Goal: Task Accomplishment & Management: Manage account settings

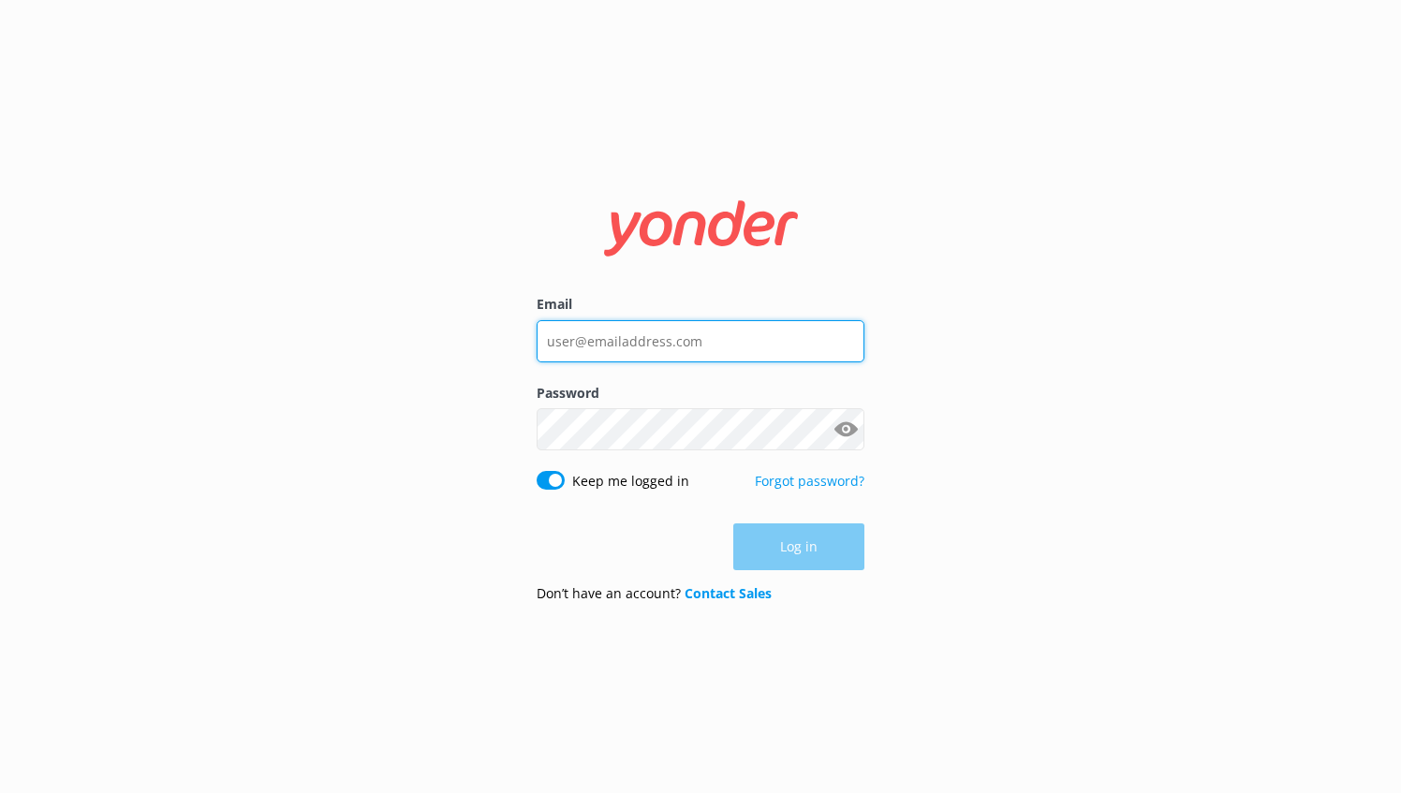
type input "[EMAIL_ADDRESS][DOMAIN_NAME]"
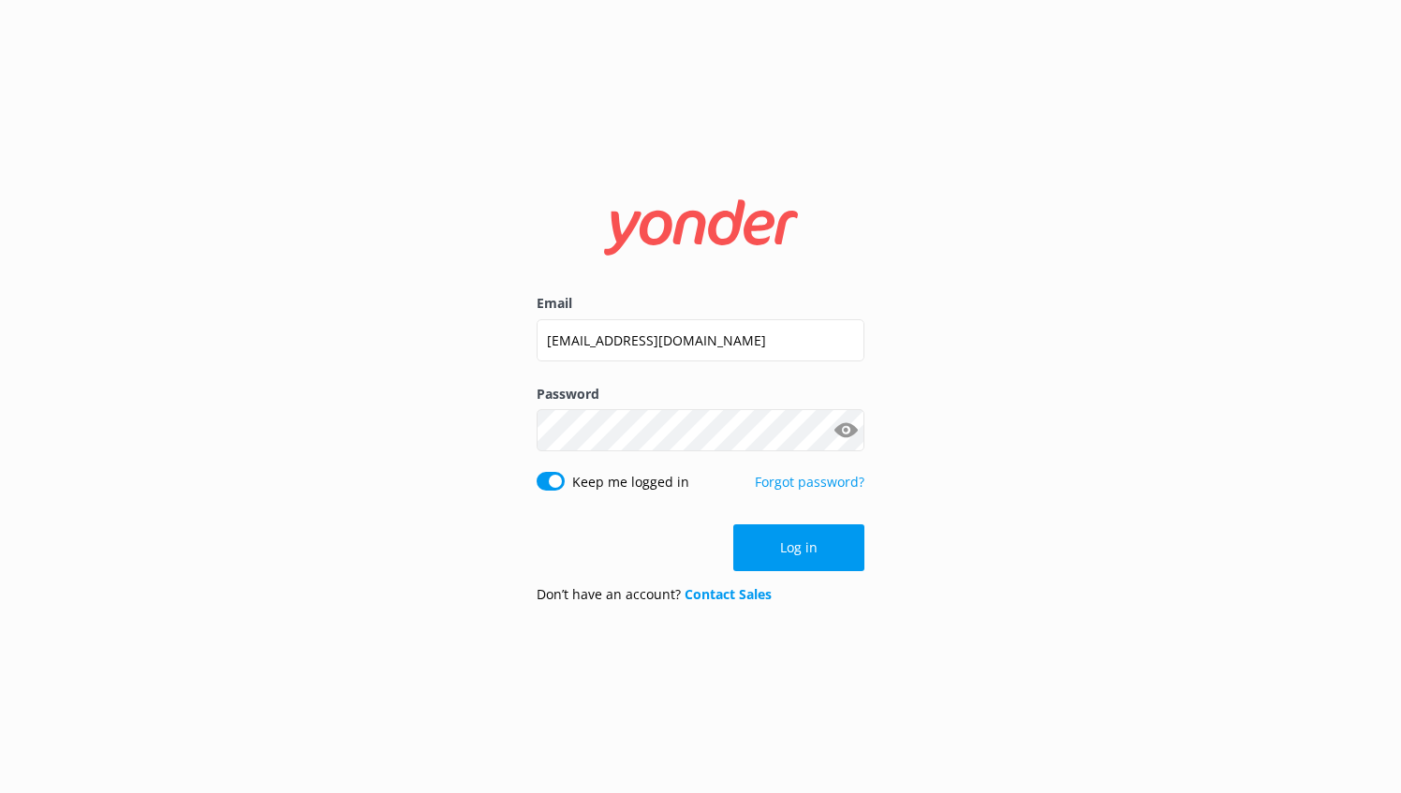
click at [818, 544] on div "Log in" at bounding box center [701, 547] width 328 height 47
click at [818, 544] on button "Log in" at bounding box center [798, 547] width 131 height 47
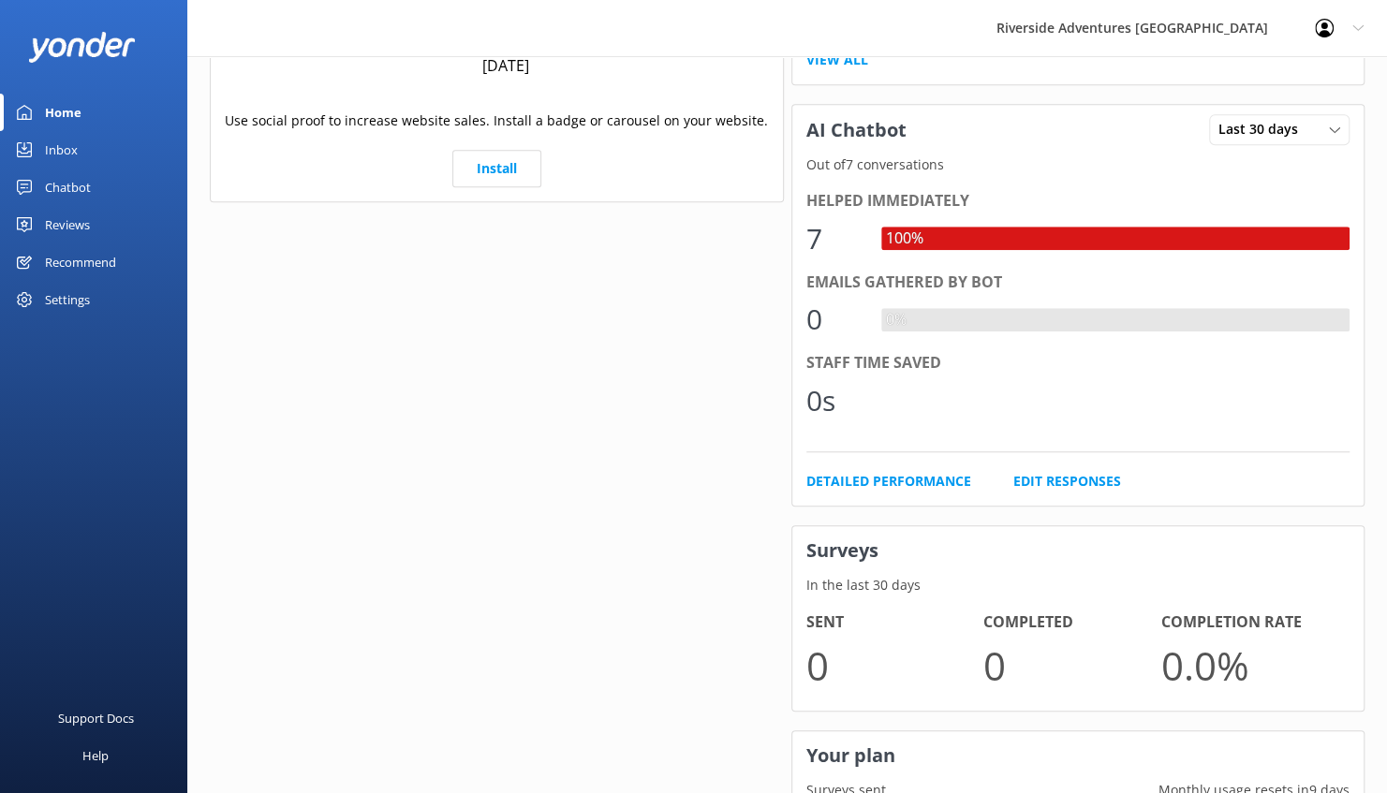
scroll to position [773, 0]
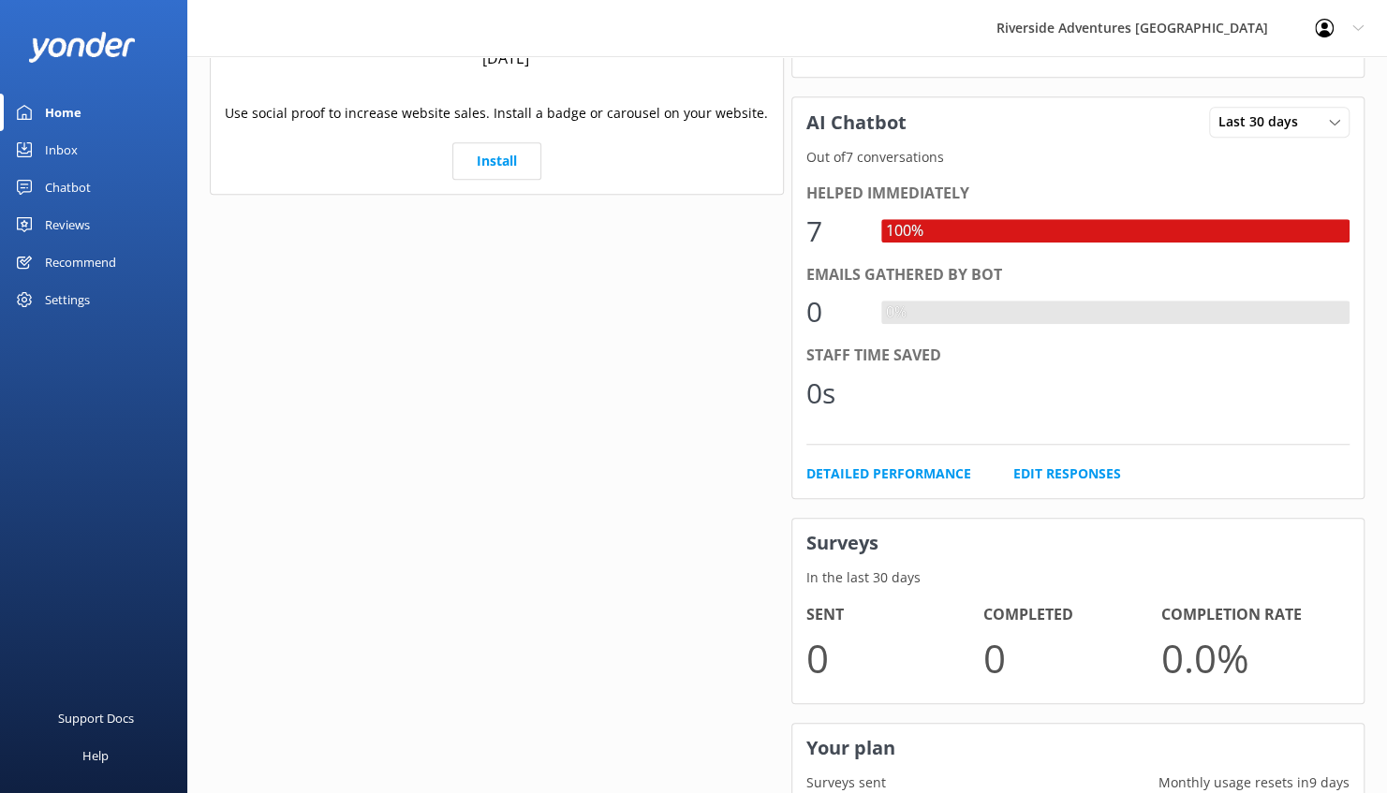
click at [854, 189] on div "Helped immediately" at bounding box center [1078, 194] width 544 height 24
click at [825, 225] on div "7" at bounding box center [834, 231] width 56 height 45
click at [1178, 221] on div "100%" at bounding box center [1115, 230] width 469 height 23
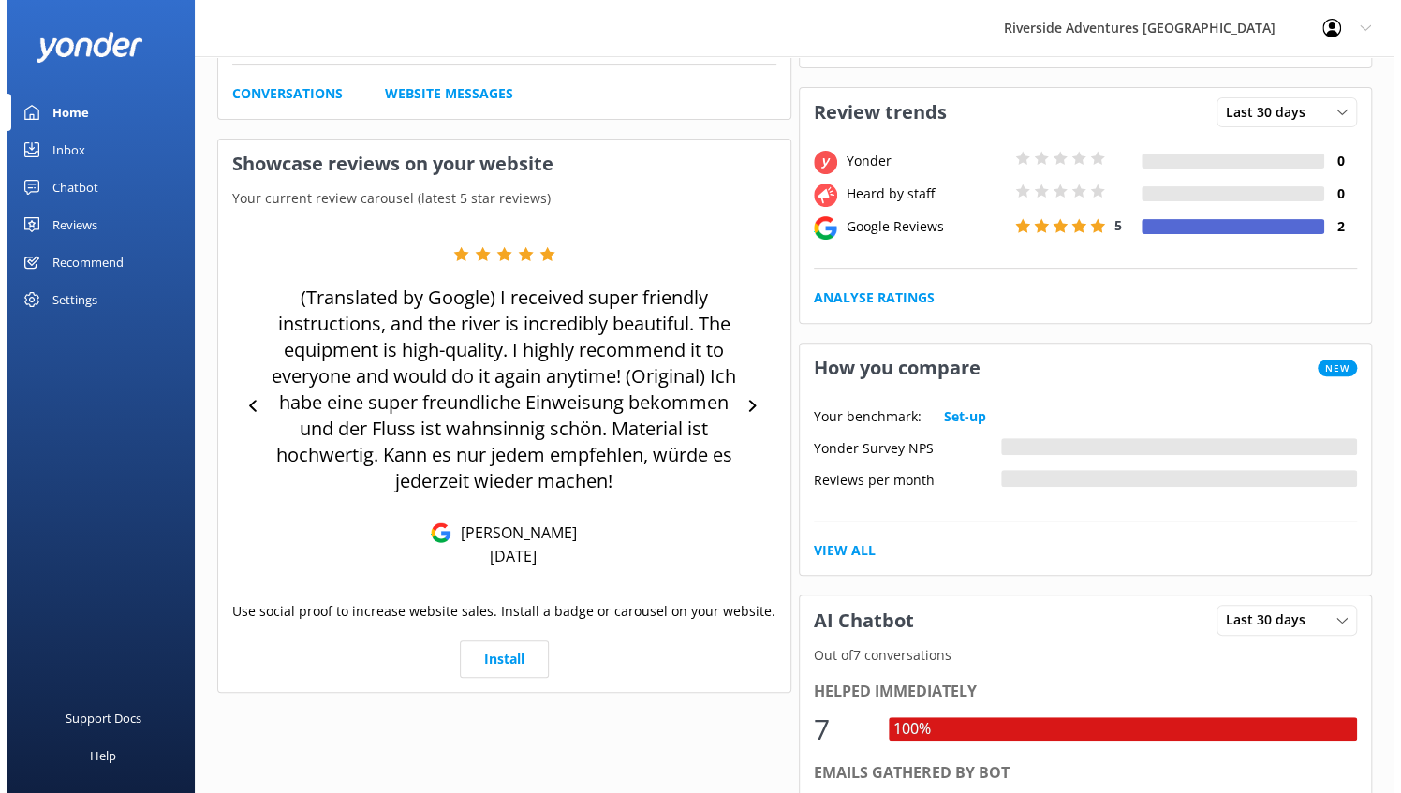
scroll to position [0, 0]
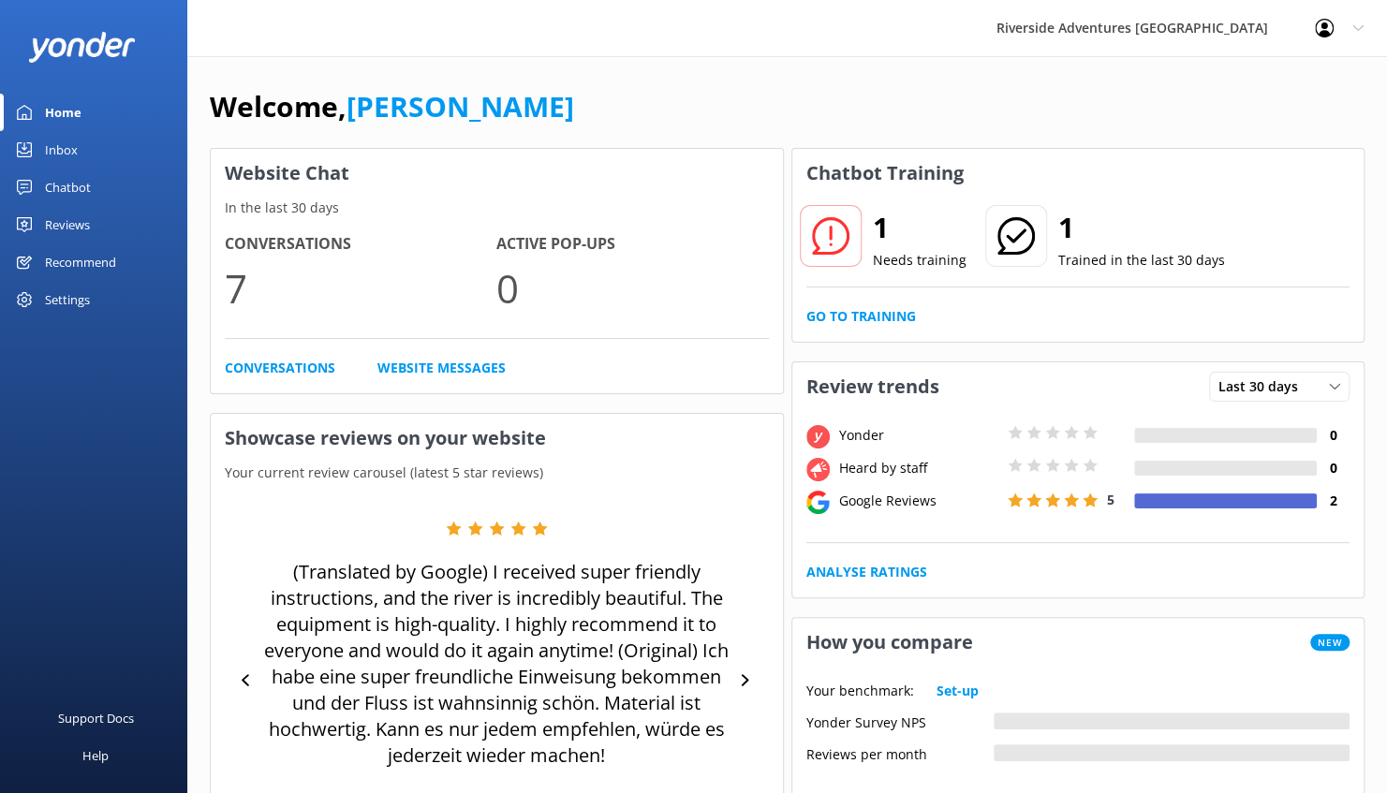
click at [69, 192] on div "Chatbot" at bounding box center [68, 187] width 46 height 37
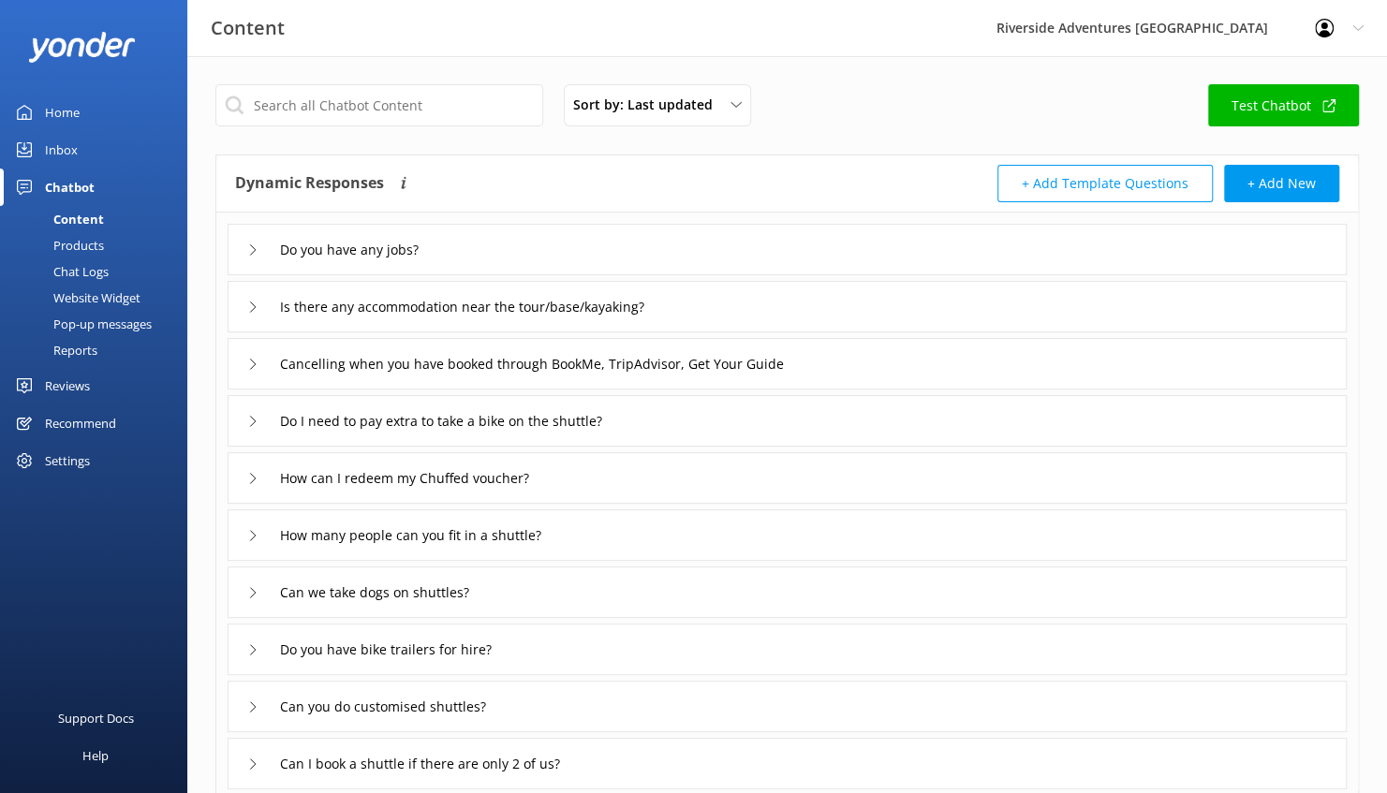
click at [97, 273] on div "Chat Logs" at bounding box center [59, 271] width 97 height 26
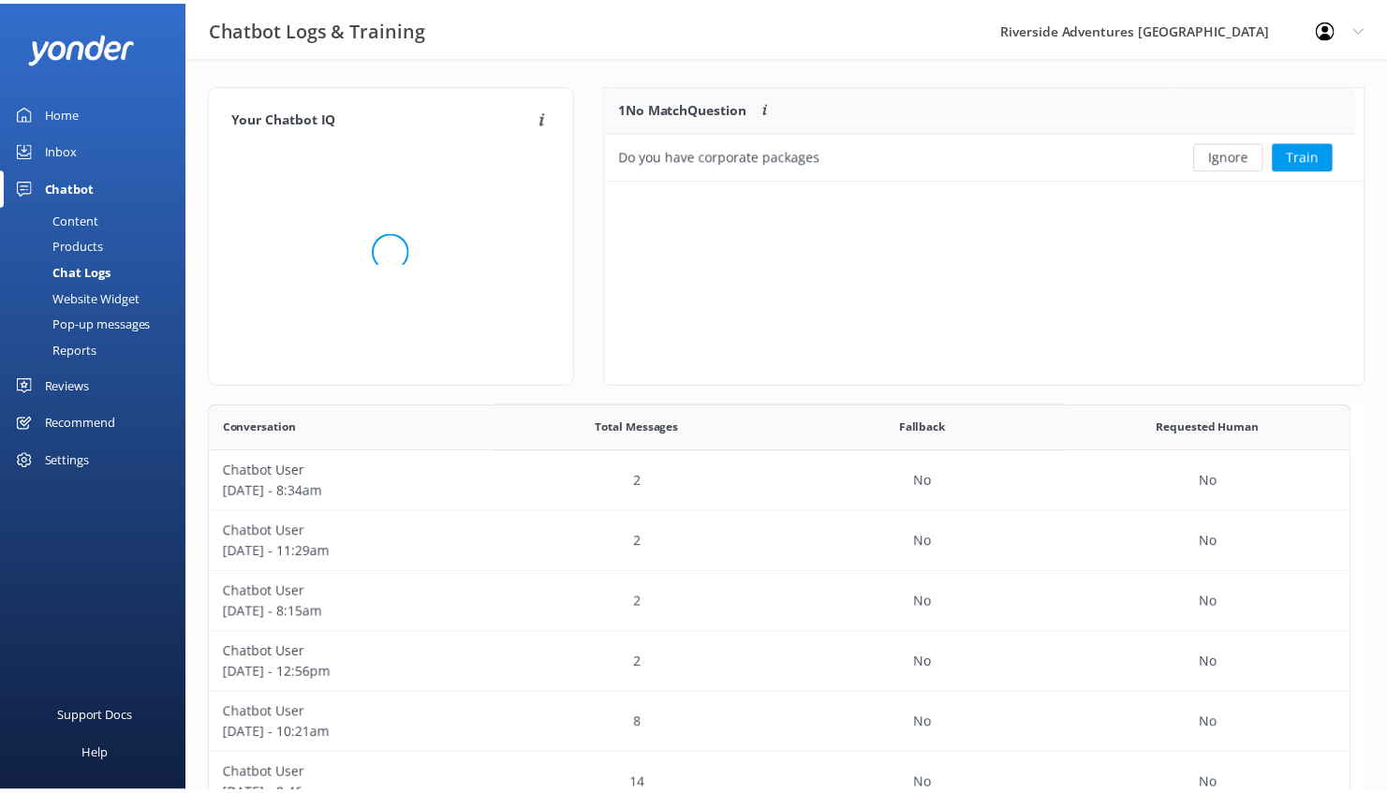
scroll to position [459, 1140]
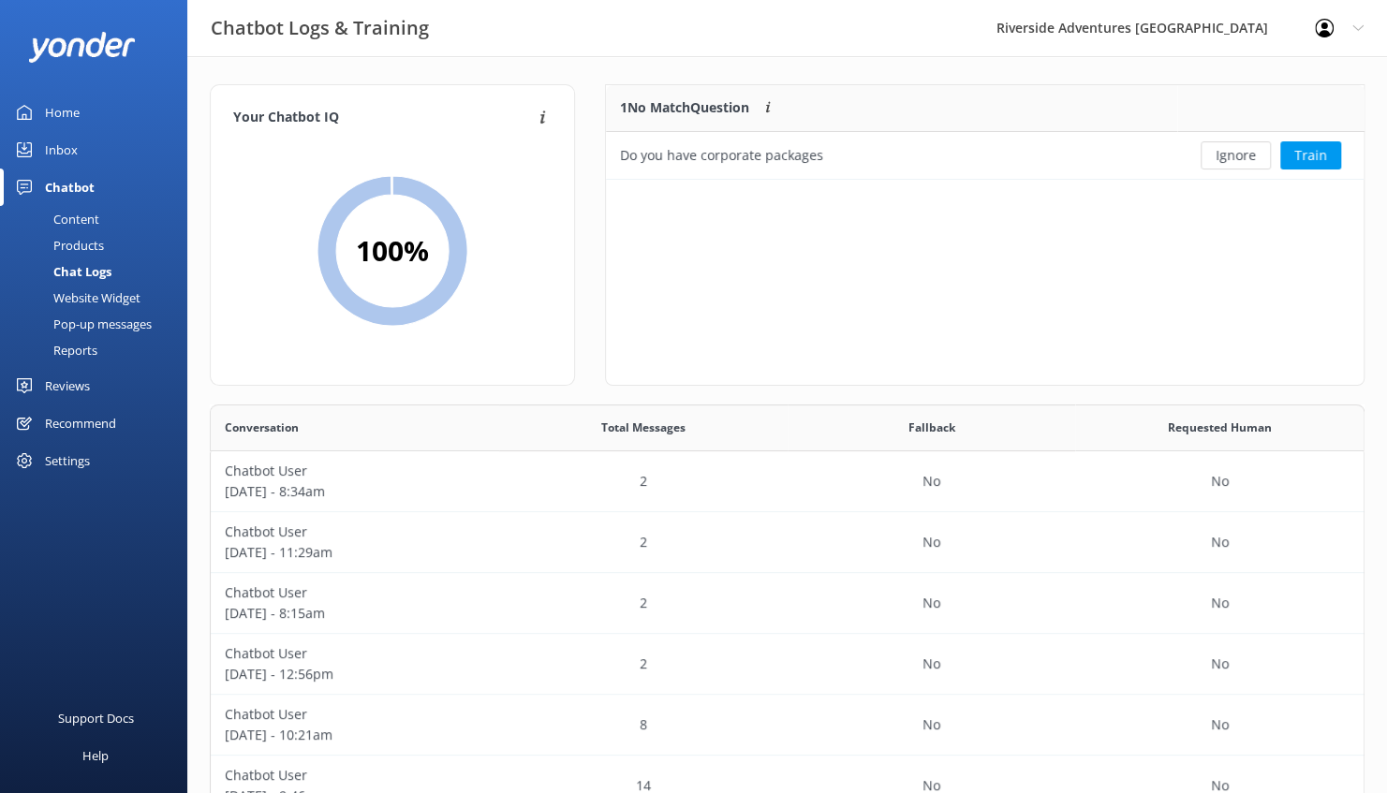
click at [88, 240] on div "Products" at bounding box center [57, 245] width 93 height 26
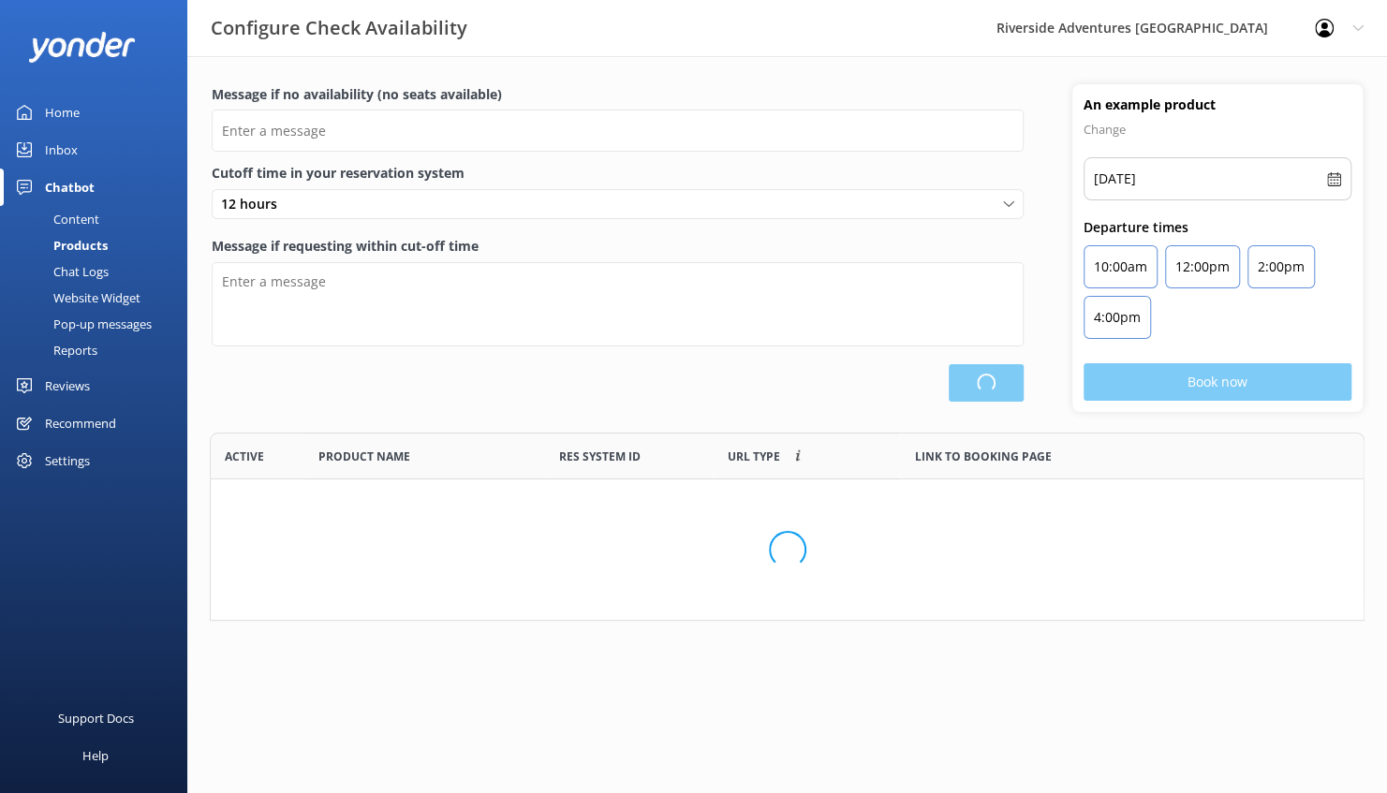
scroll to position [173, 1140]
type input "There are no seats available, please check an alternative day"
type textarea "Our online booking system closes {hours} prior to departure. Please contact us …"
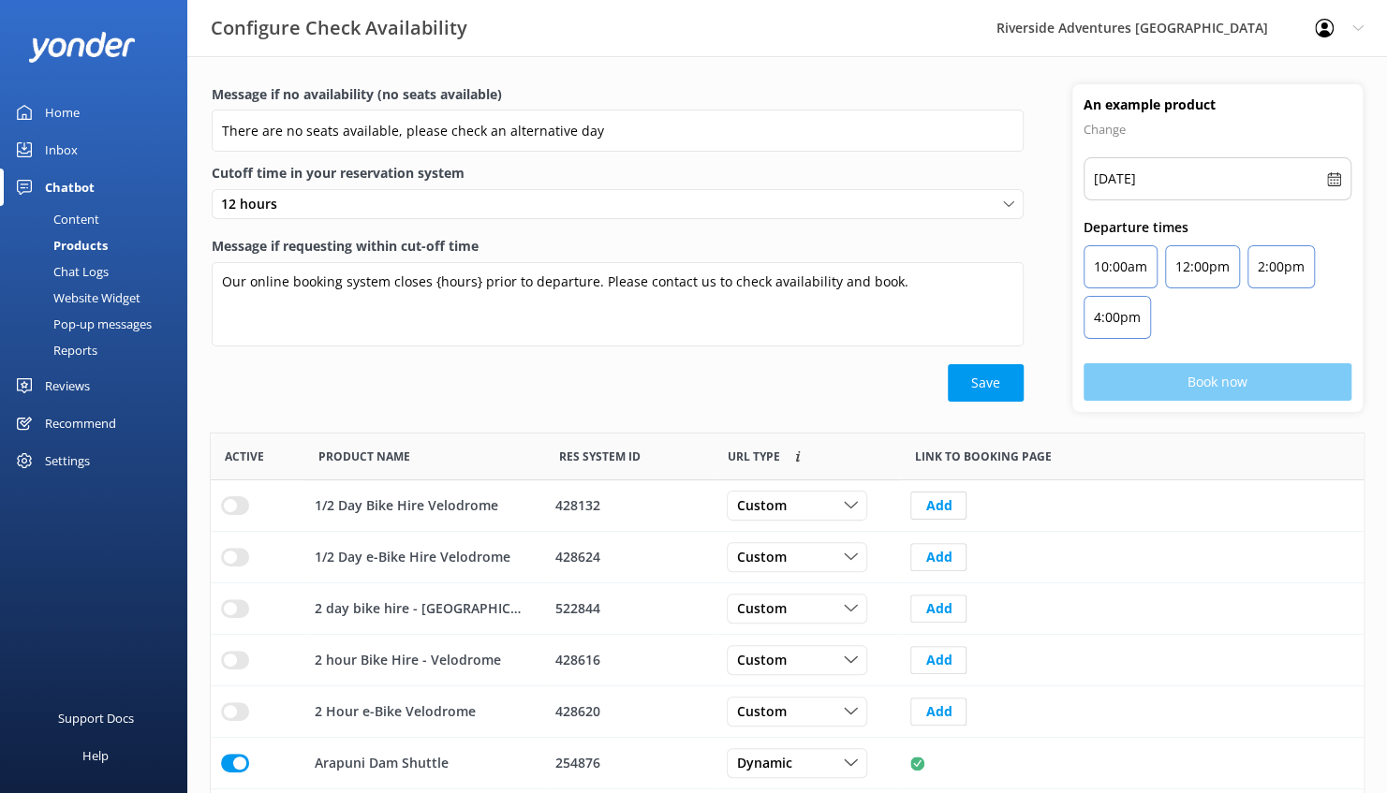
scroll to position [548, 1139]
click at [99, 346] on link "Reports" at bounding box center [99, 350] width 176 height 26
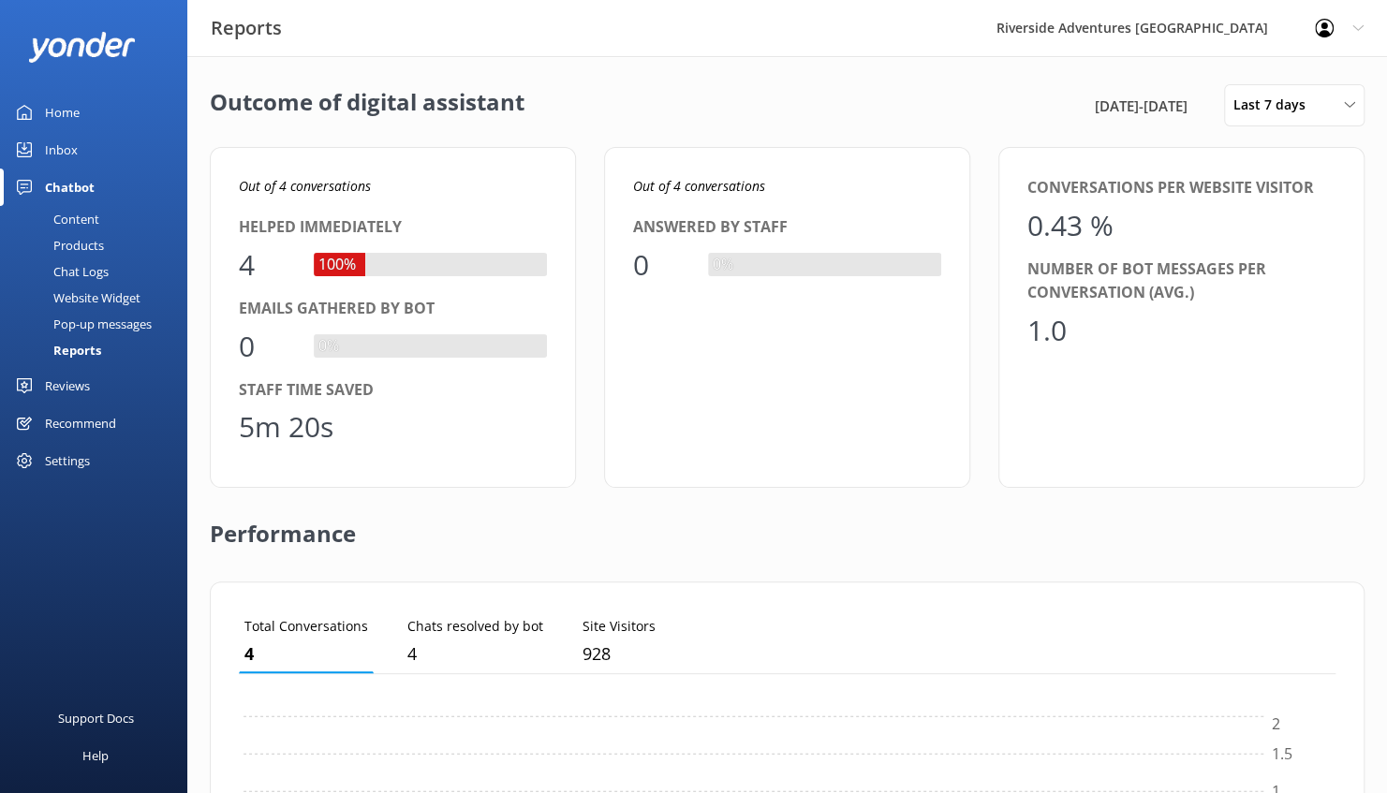
scroll to position [173, 1083]
click at [264, 270] on div "4" at bounding box center [267, 265] width 56 height 45
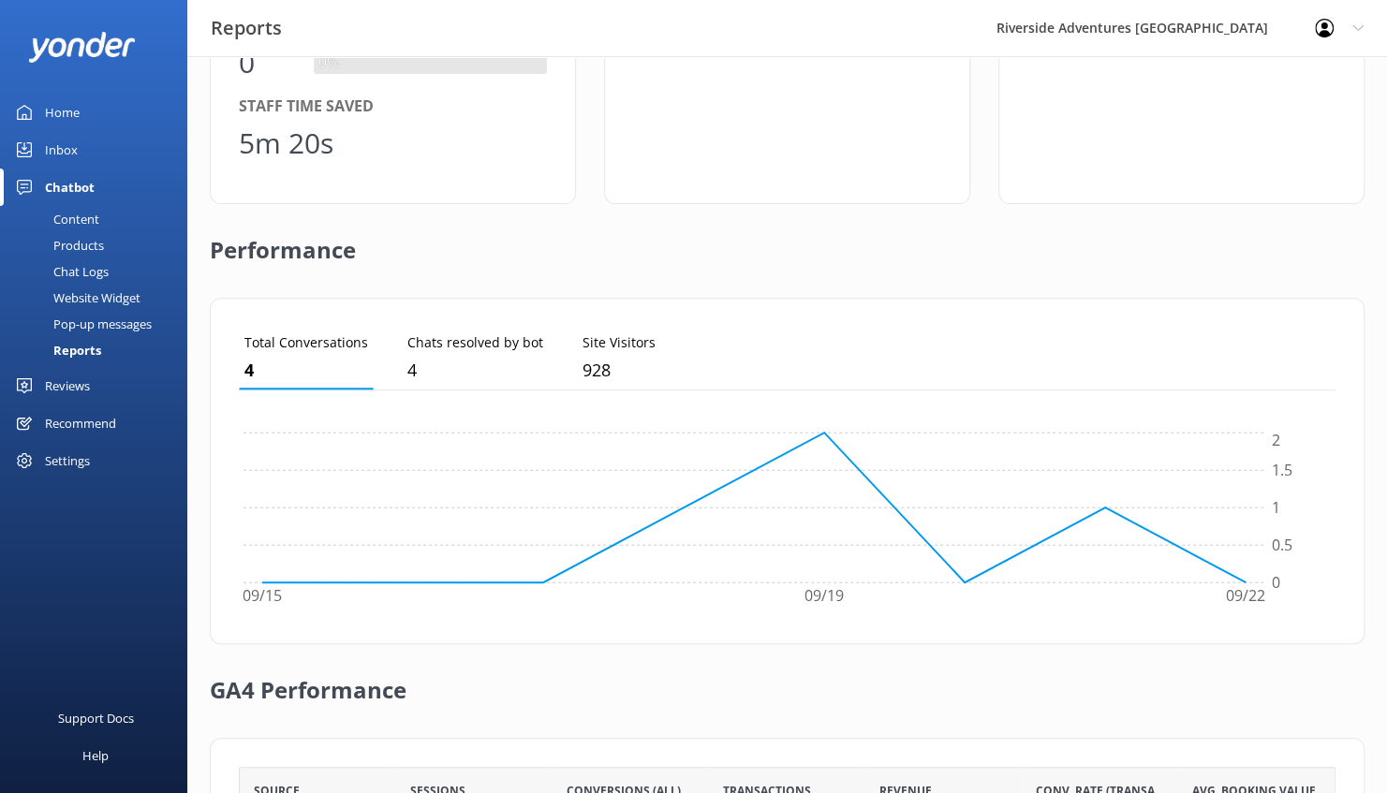
scroll to position [0, 0]
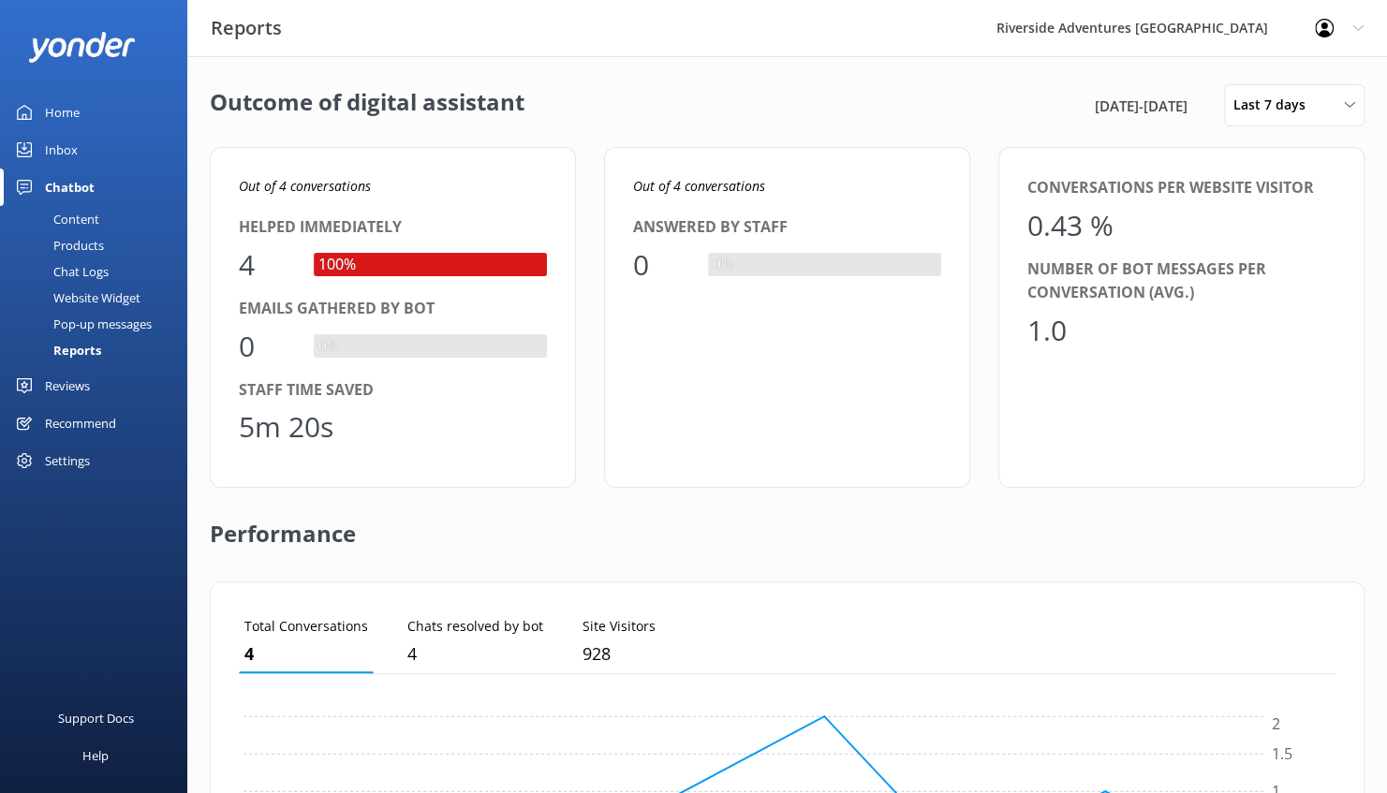
click at [90, 273] on div "Chat Logs" at bounding box center [59, 271] width 97 height 26
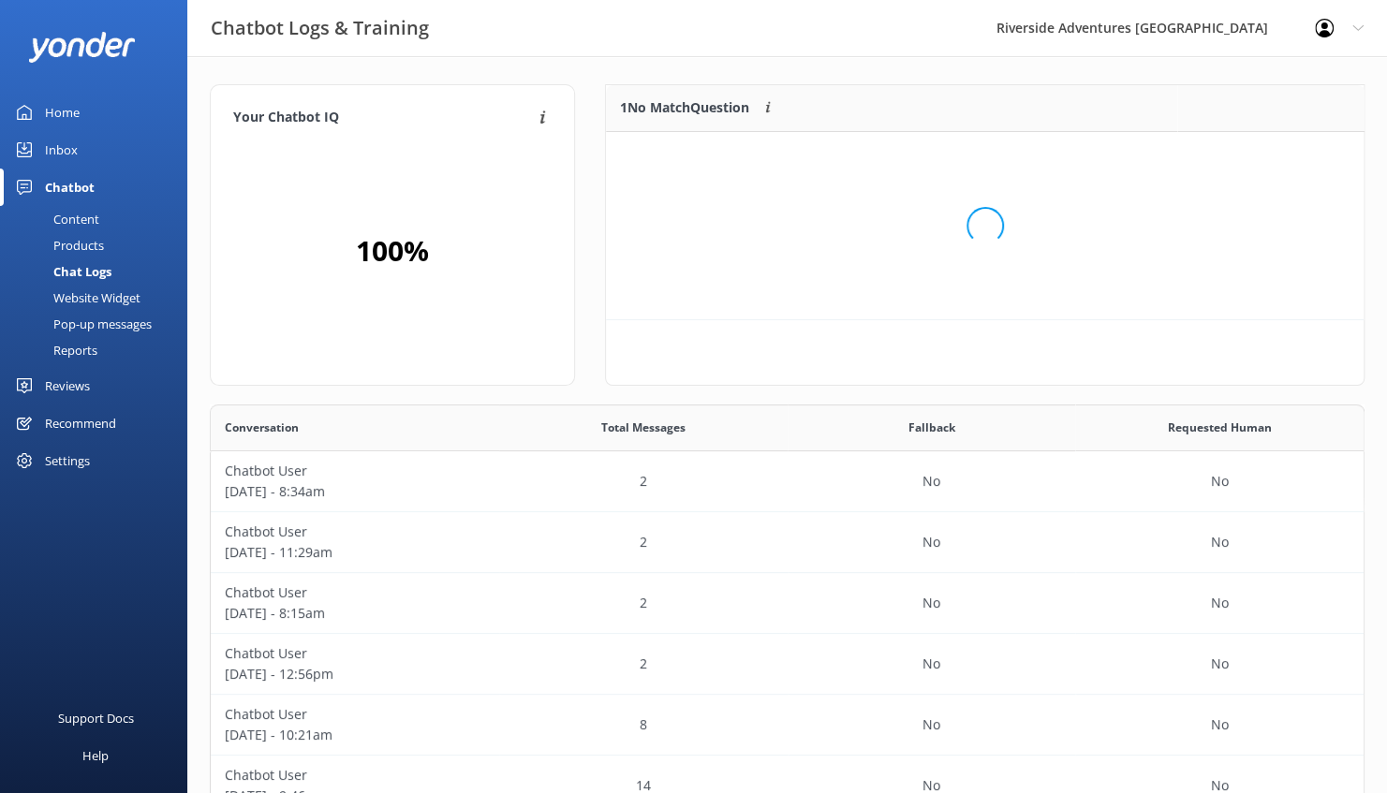
scroll to position [80, 744]
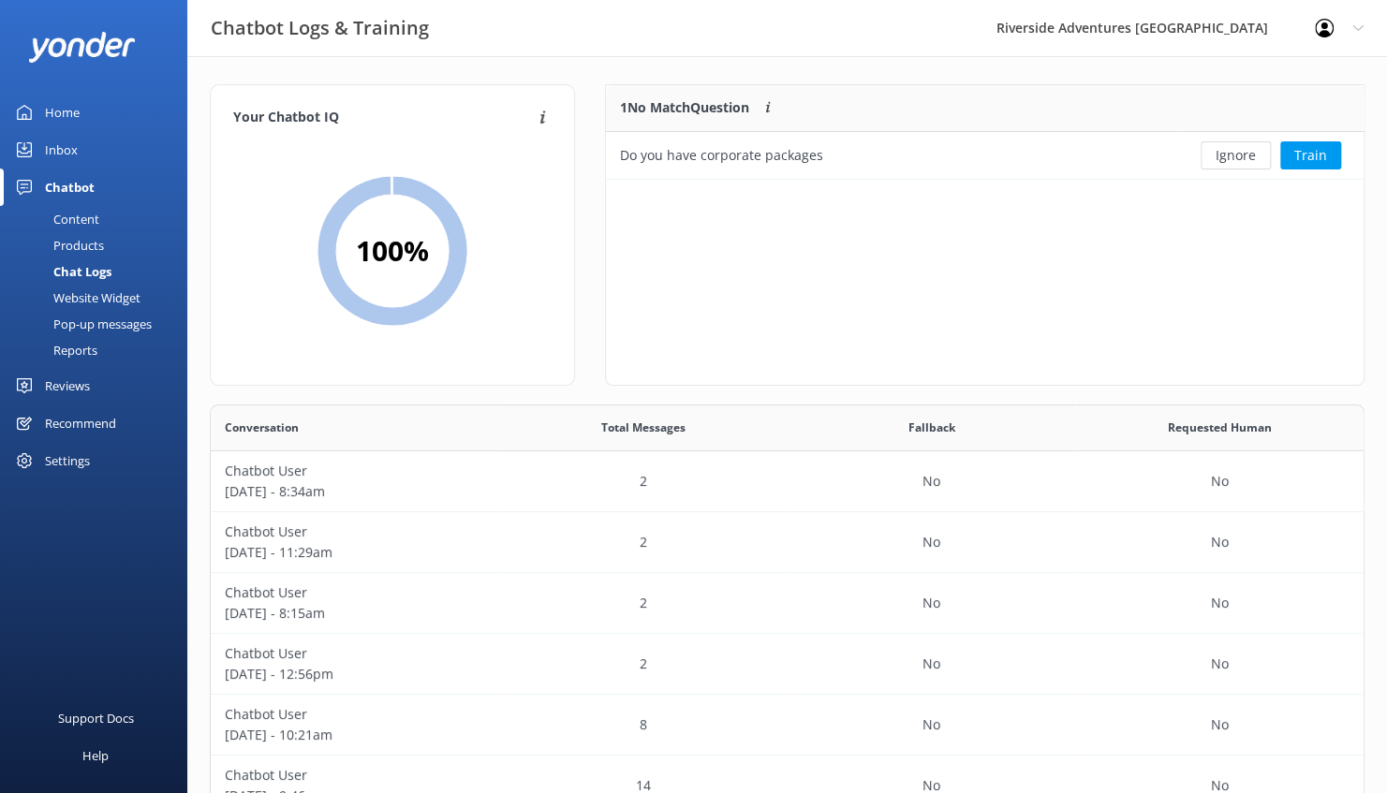
click at [89, 239] on div "Products" at bounding box center [57, 245] width 93 height 26
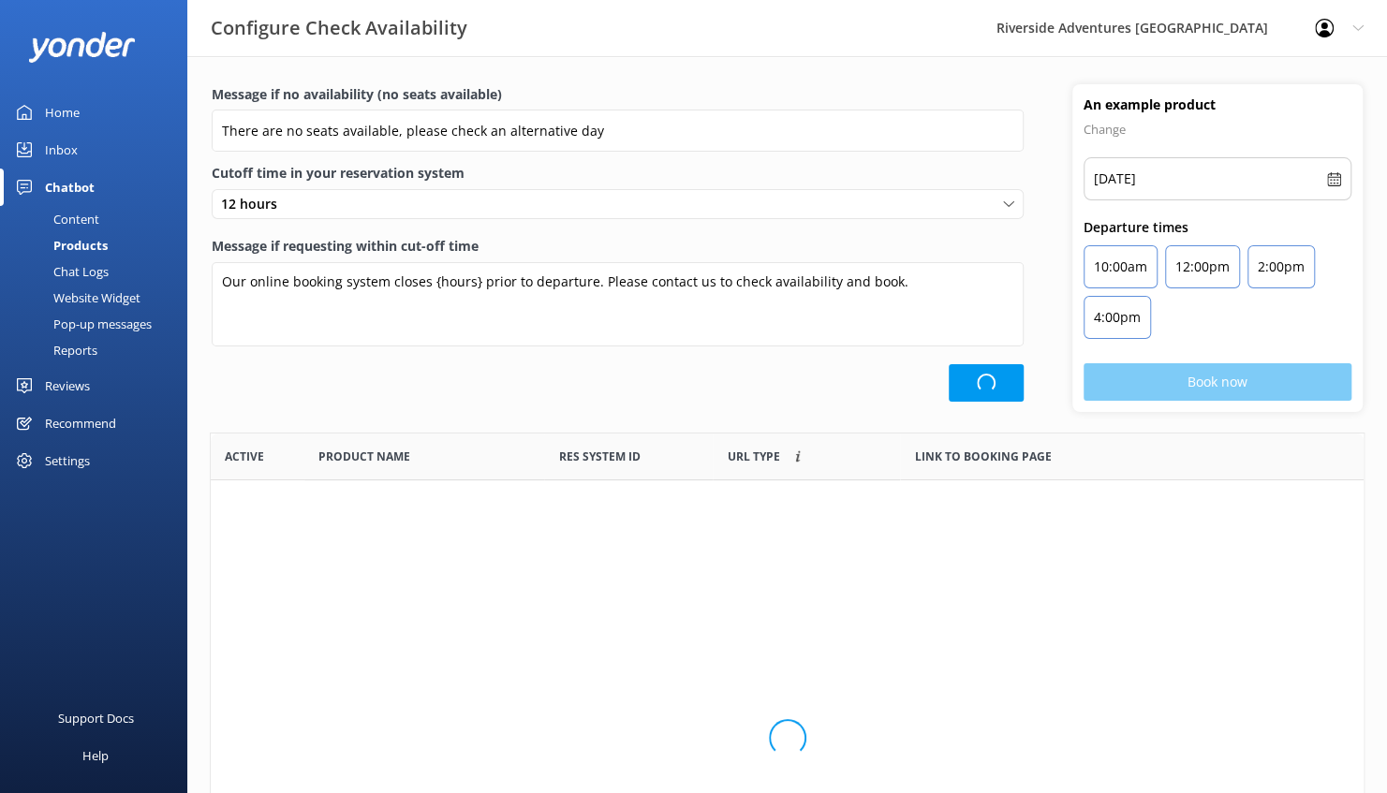
scroll to position [548, 1139]
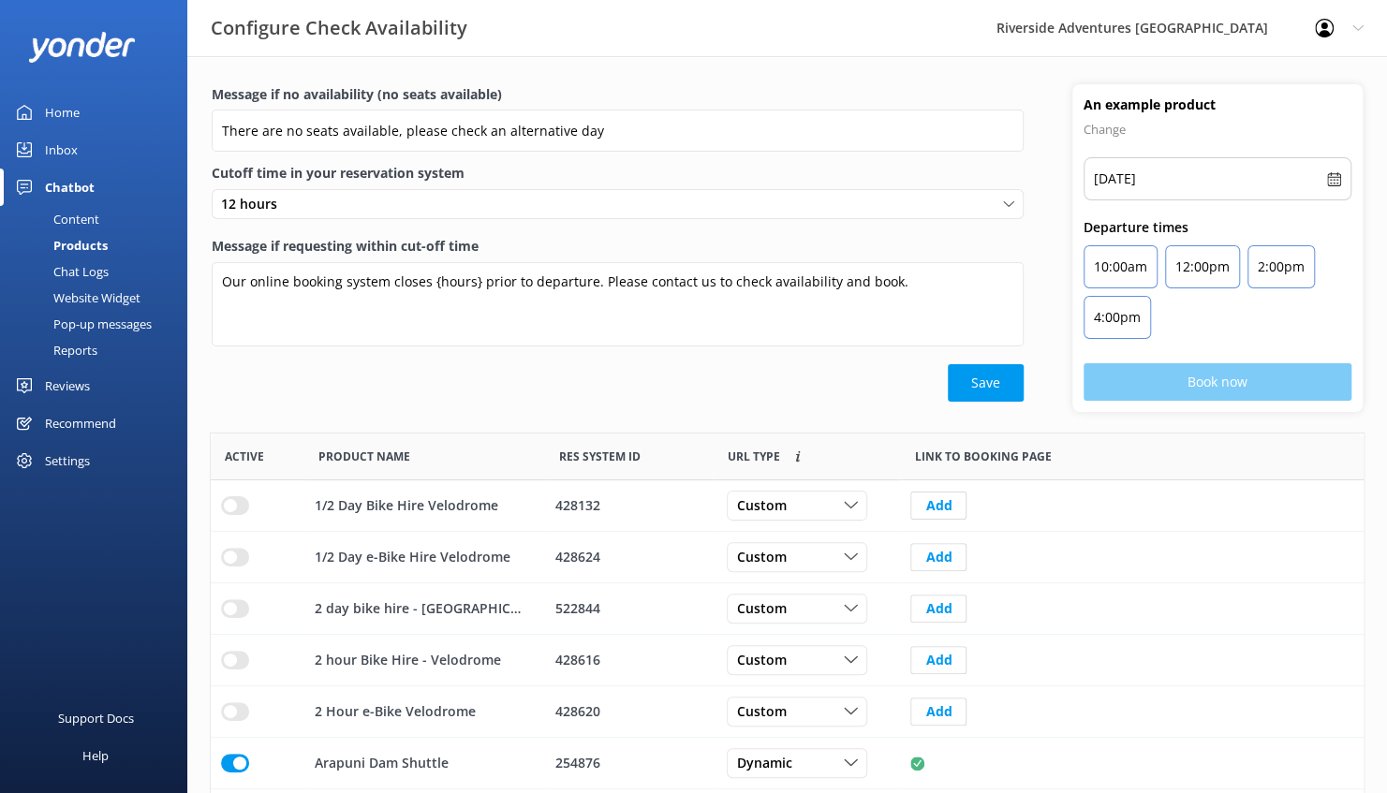
click at [88, 229] on div "Content" at bounding box center [55, 219] width 88 height 26
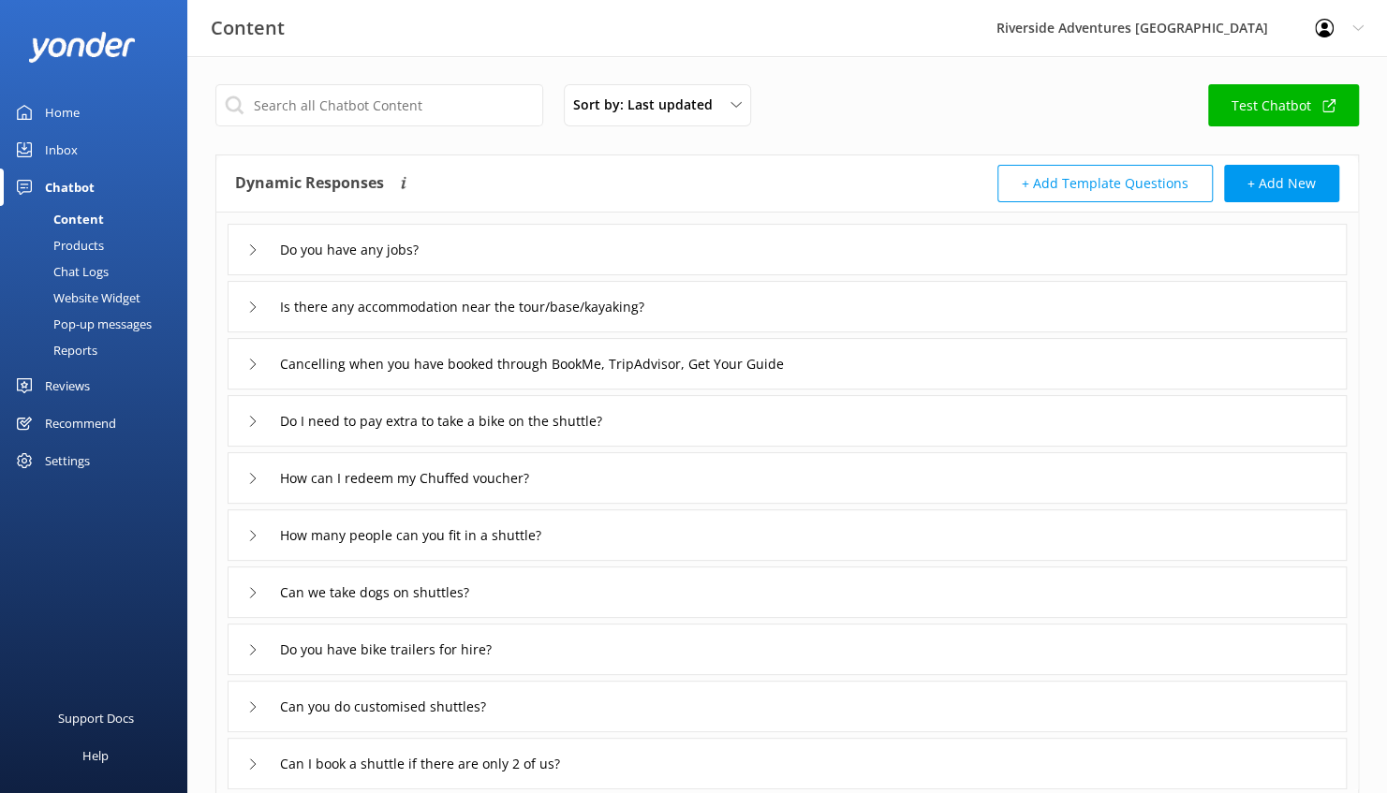
click at [64, 356] on div "Reports" at bounding box center [54, 350] width 86 height 26
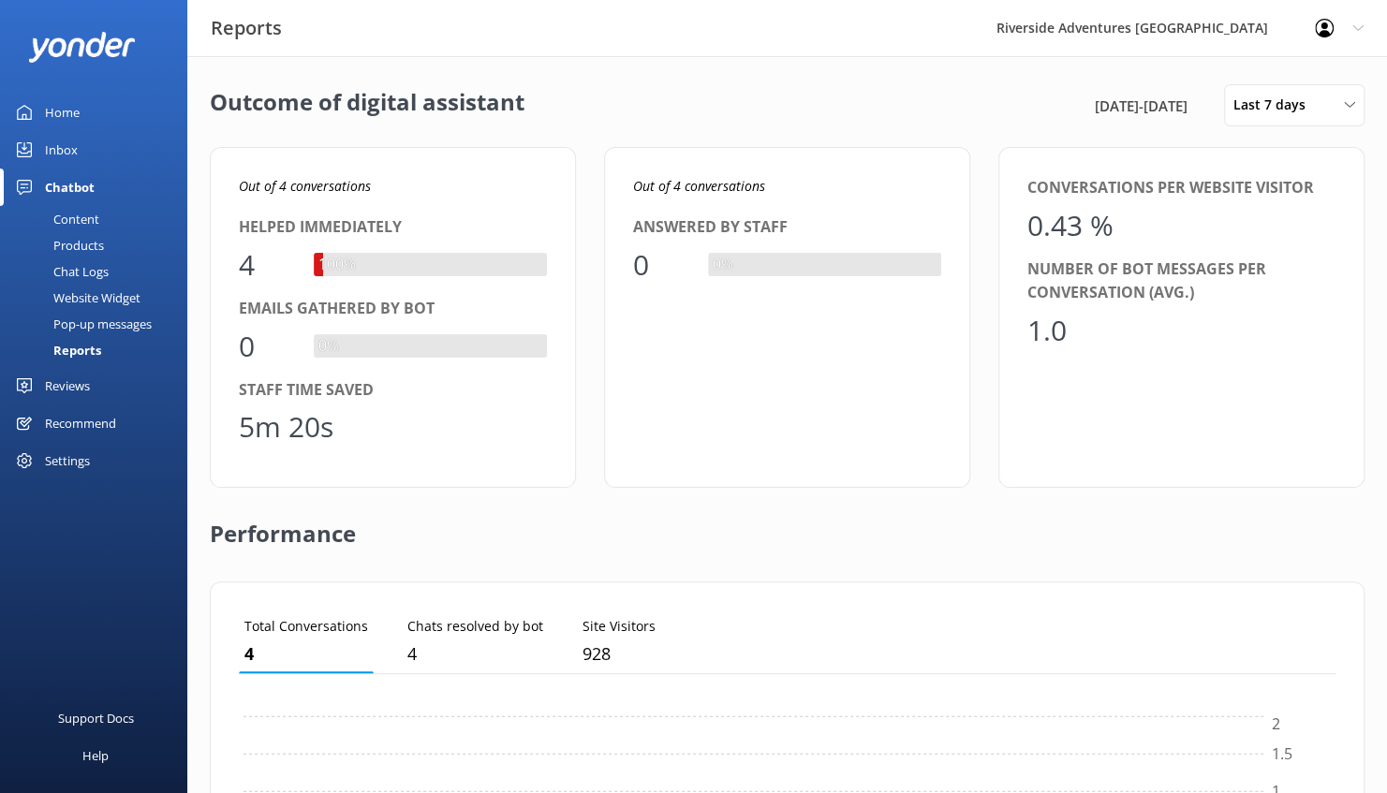
scroll to position [173, 1083]
click at [76, 377] on div "Reviews" at bounding box center [67, 385] width 45 height 37
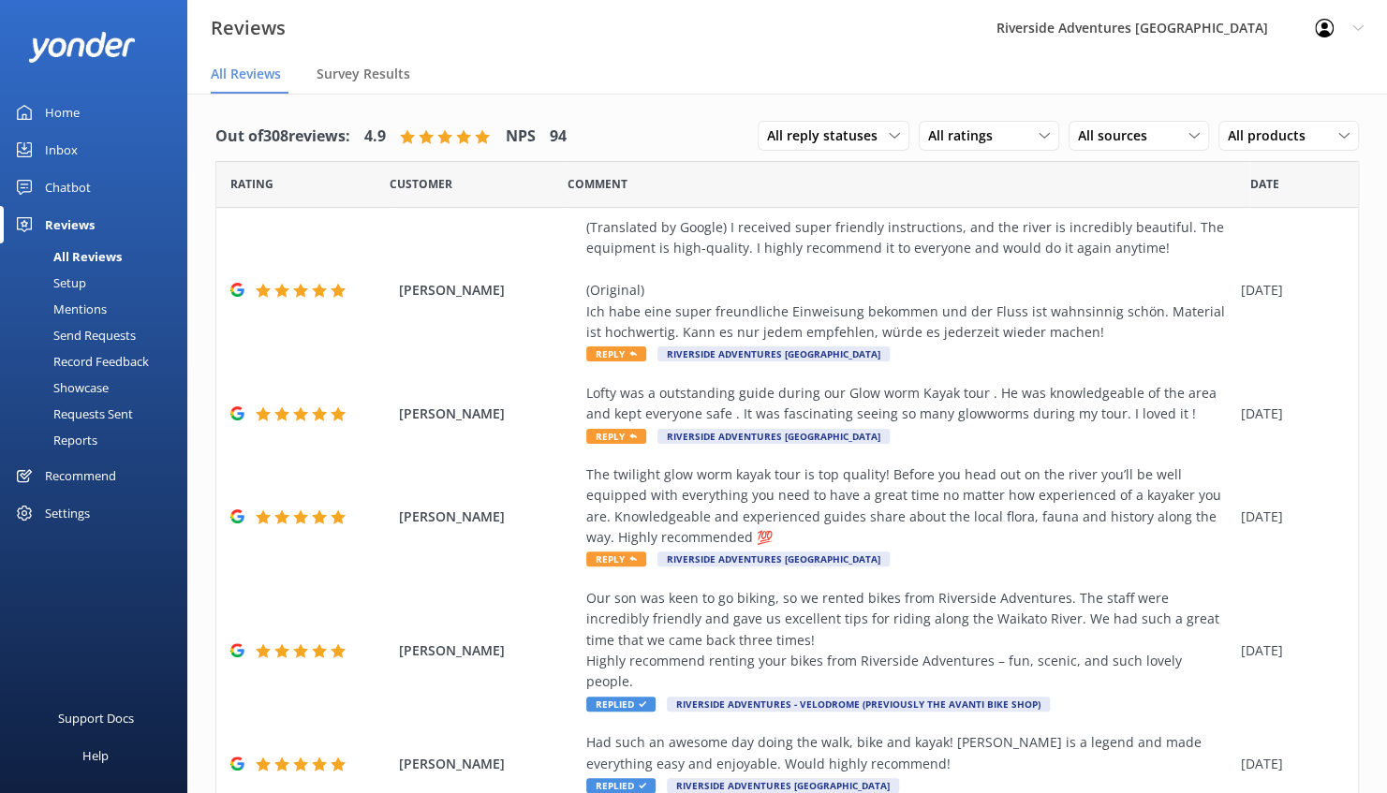
click at [83, 186] on div "Chatbot" at bounding box center [68, 187] width 46 height 37
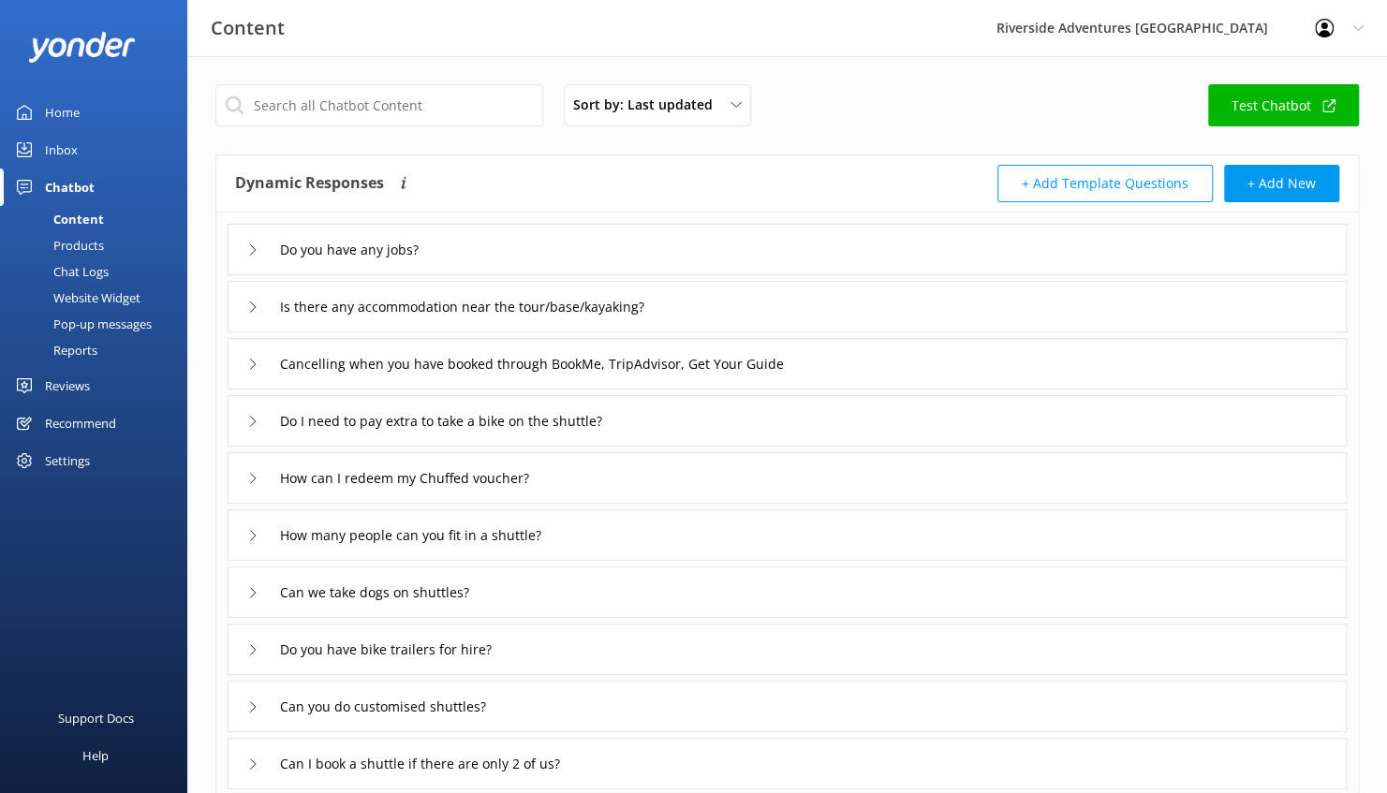
click at [71, 148] on div "Inbox" at bounding box center [61, 149] width 33 height 37
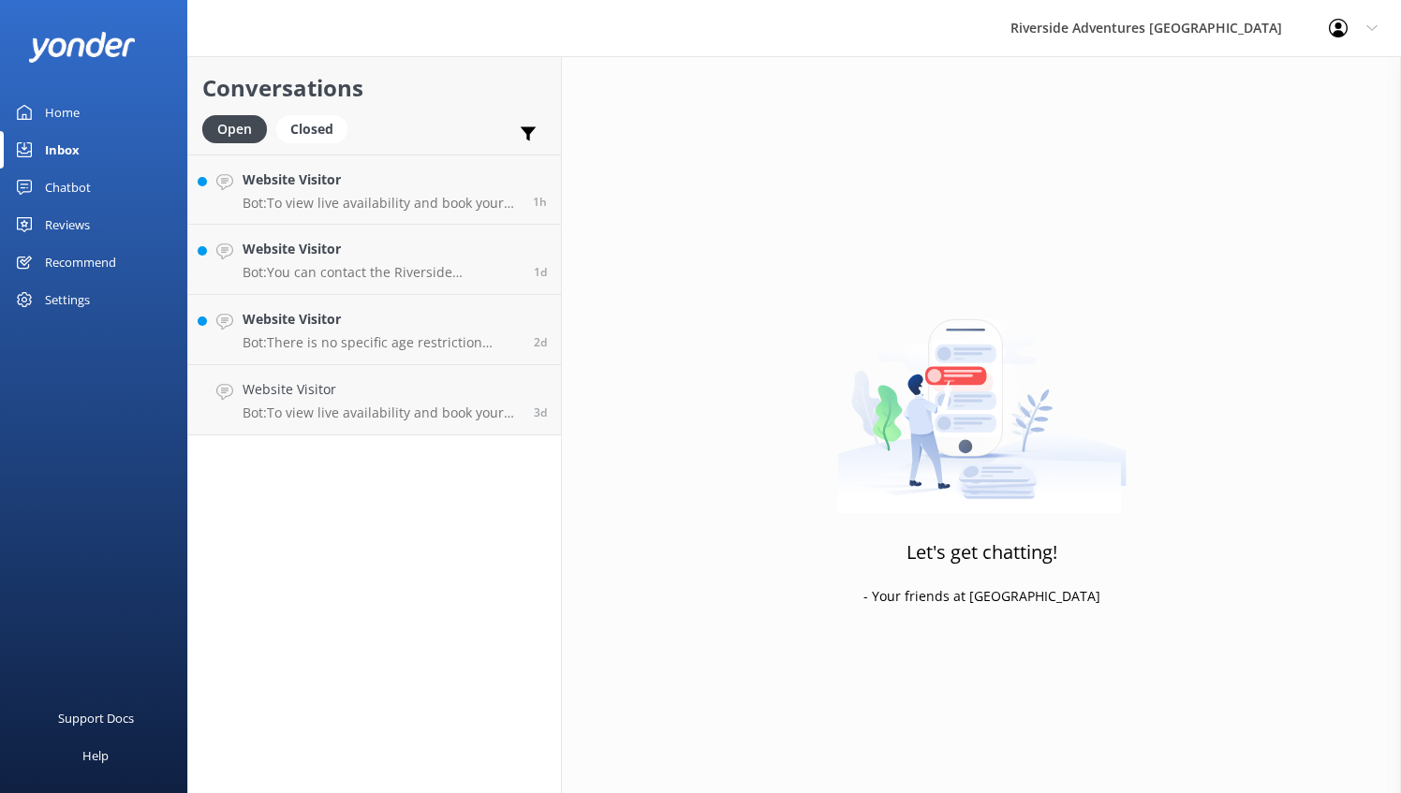
click at [63, 112] on div "Home" at bounding box center [62, 112] width 35 height 37
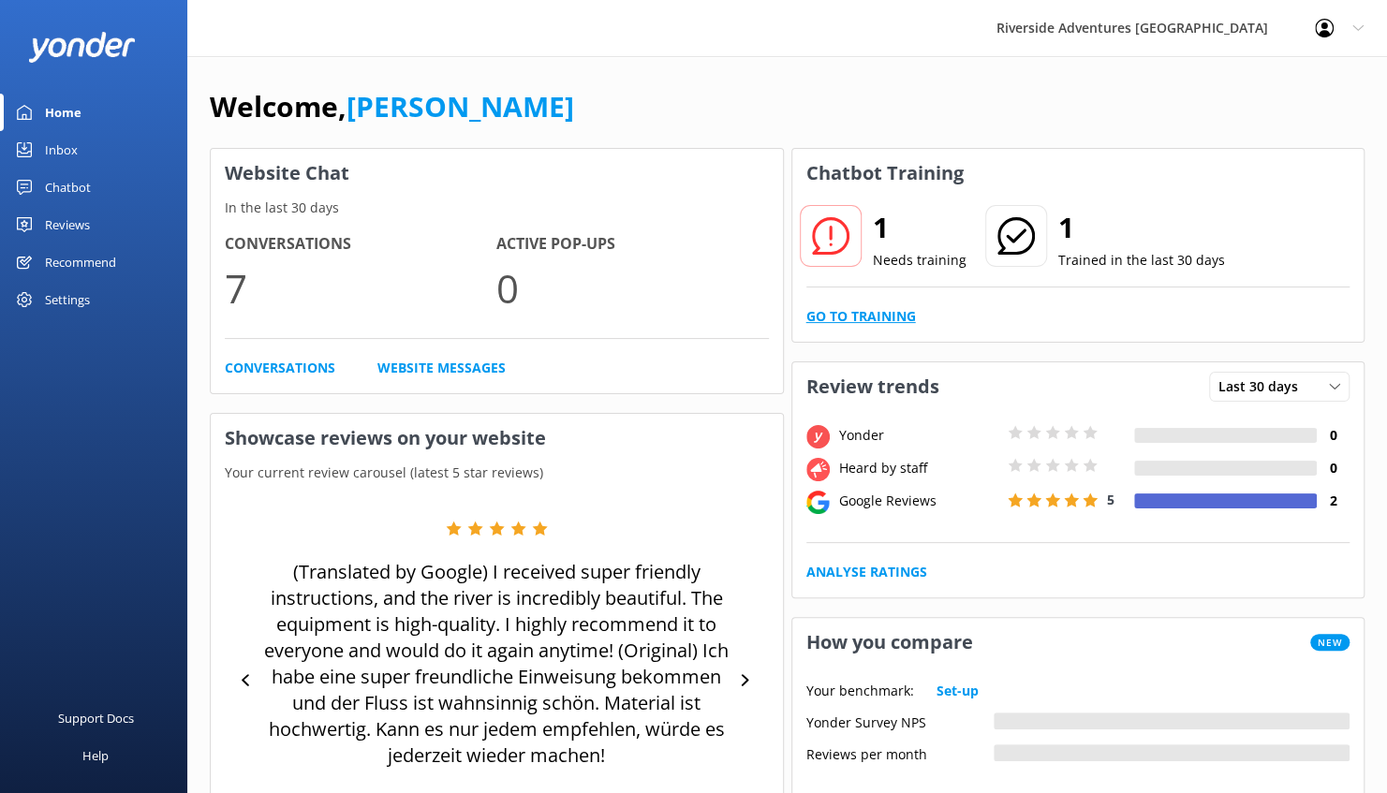
click at [858, 319] on link "Go to Training" at bounding box center [861, 316] width 110 height 21
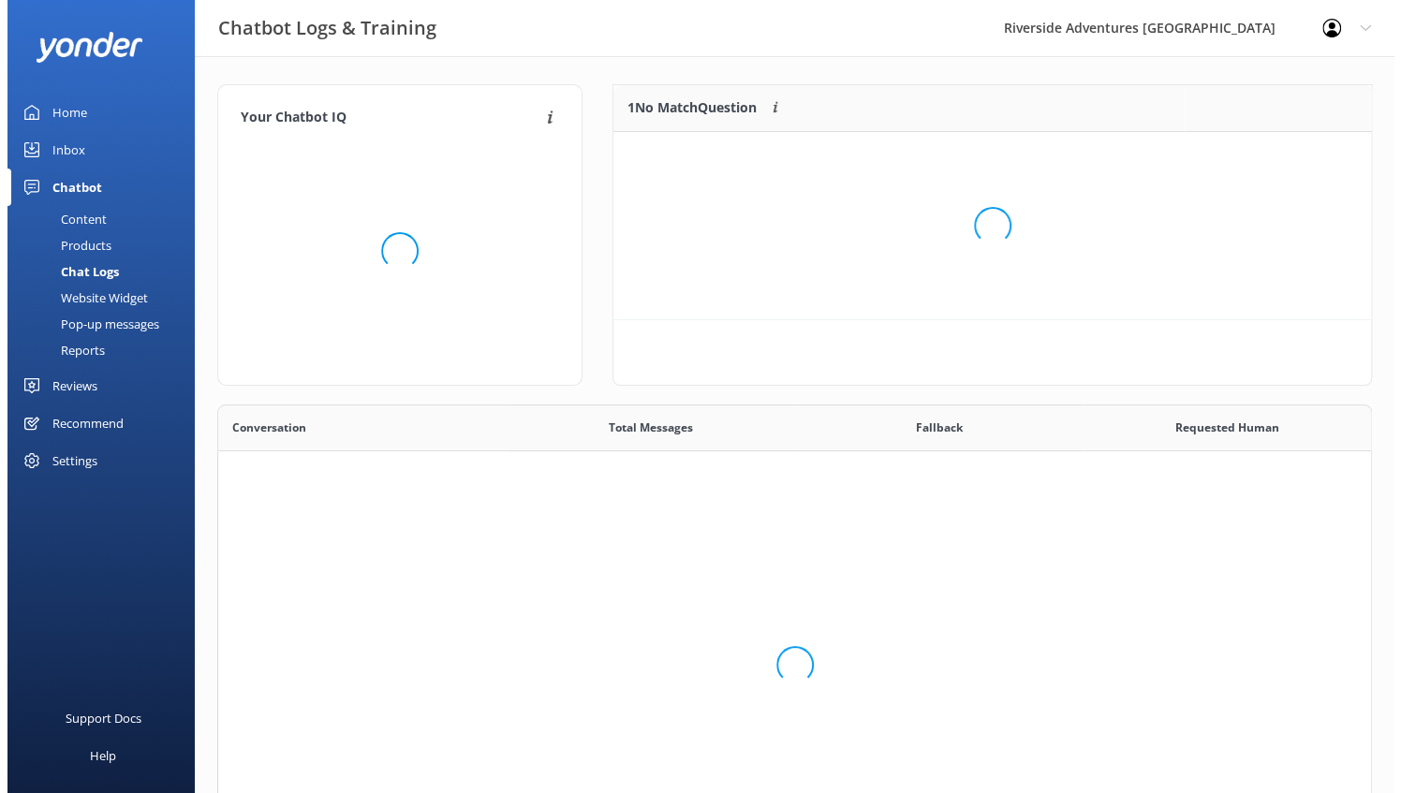
scroll to position [459, 1140]
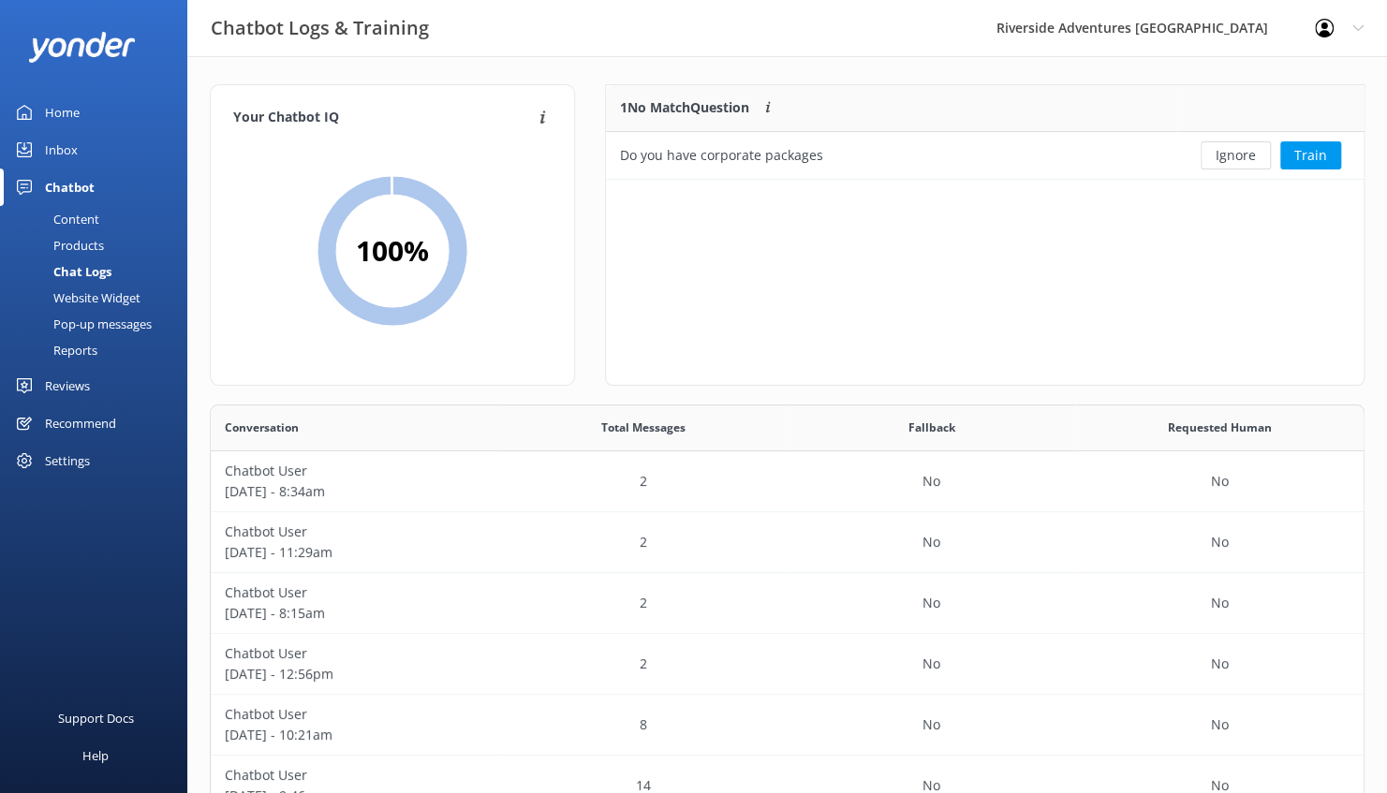
click at [81, 144] on link "Inbox" at bounding box center [93, 149] width 187 height 37
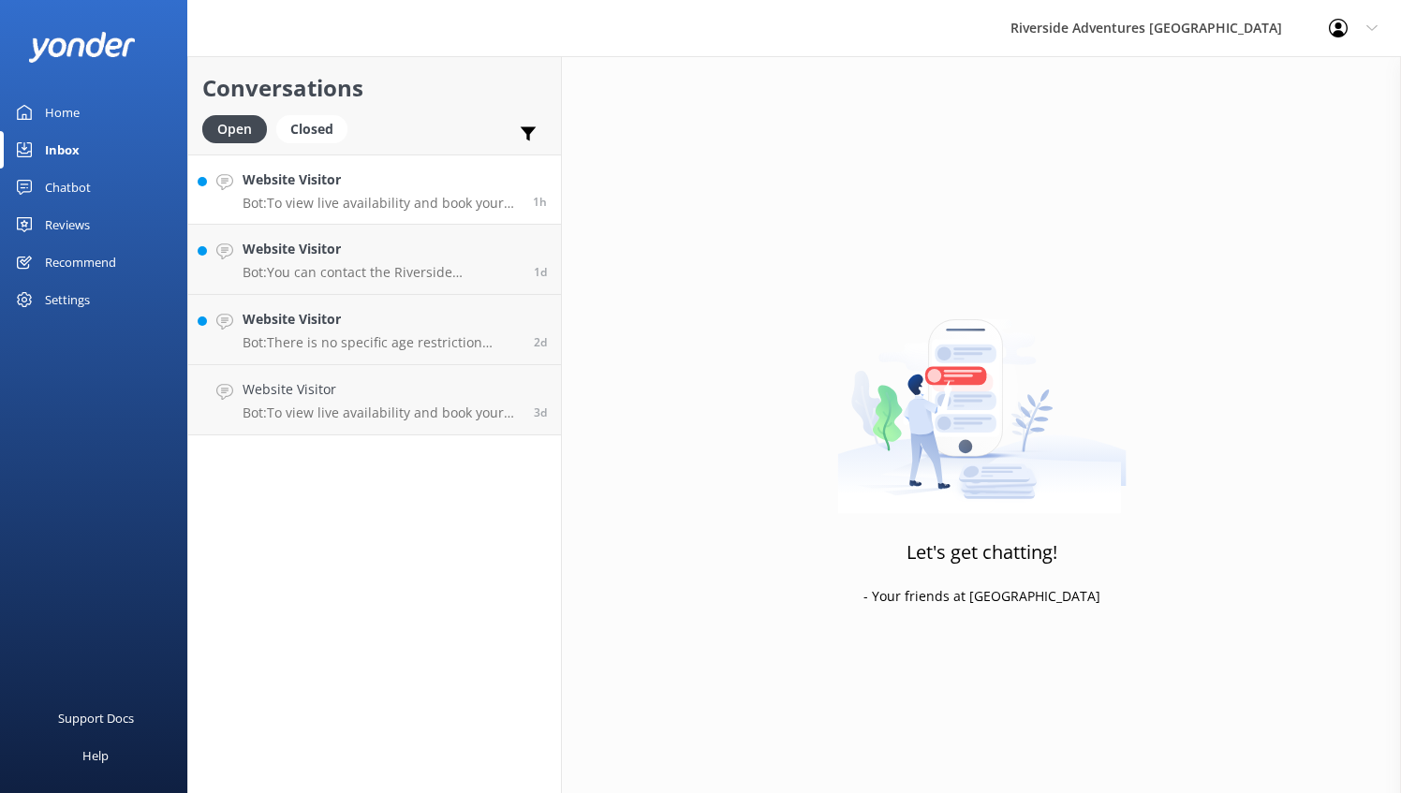
click at [393, 200] on p "Bot: To view live availability and book your tour, please visit: [URL][DOMAIN_N…" at bounding box center [381, 203] width 276 height 17
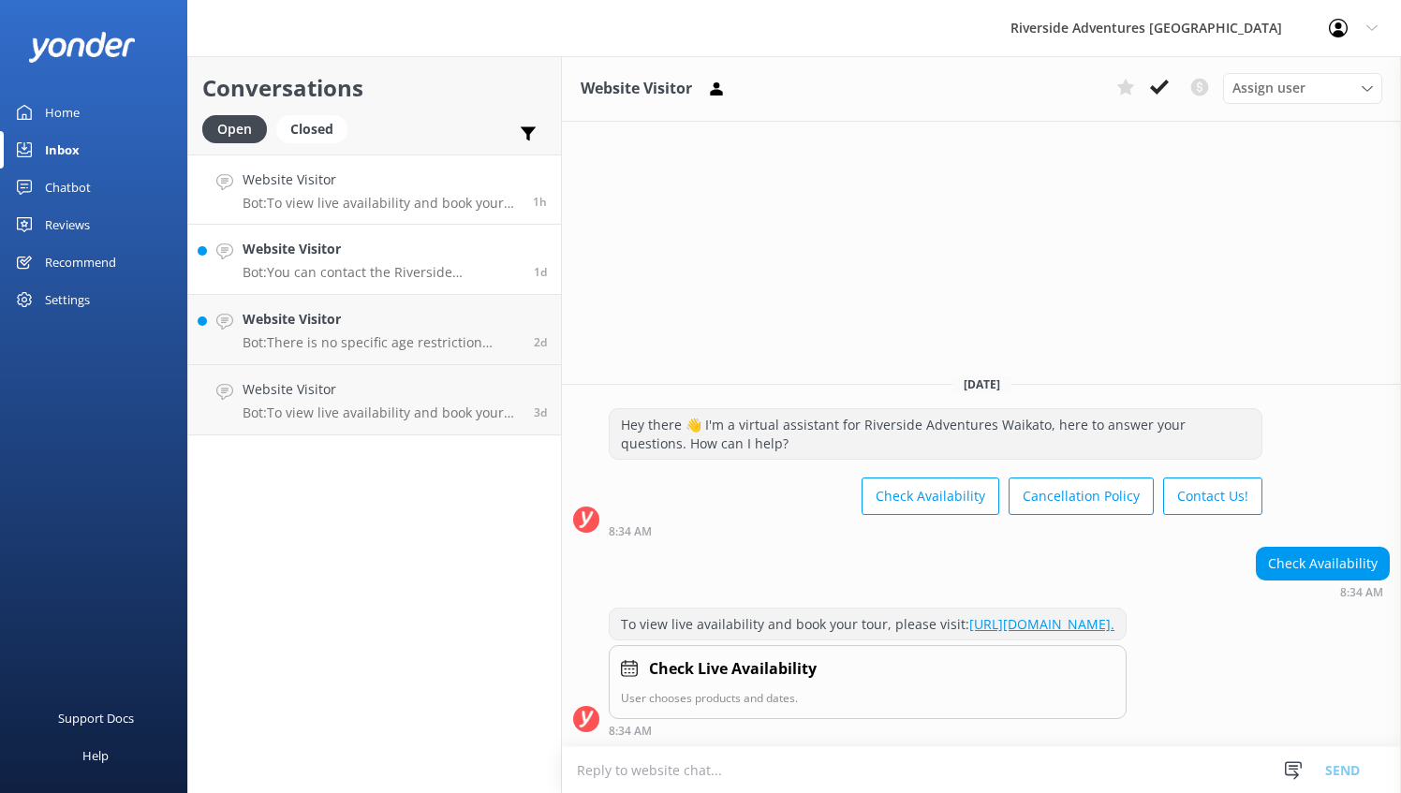
click at [322, 247] on h4 "Website Visitor" at bounding box center [381, 249] width 277 height 21
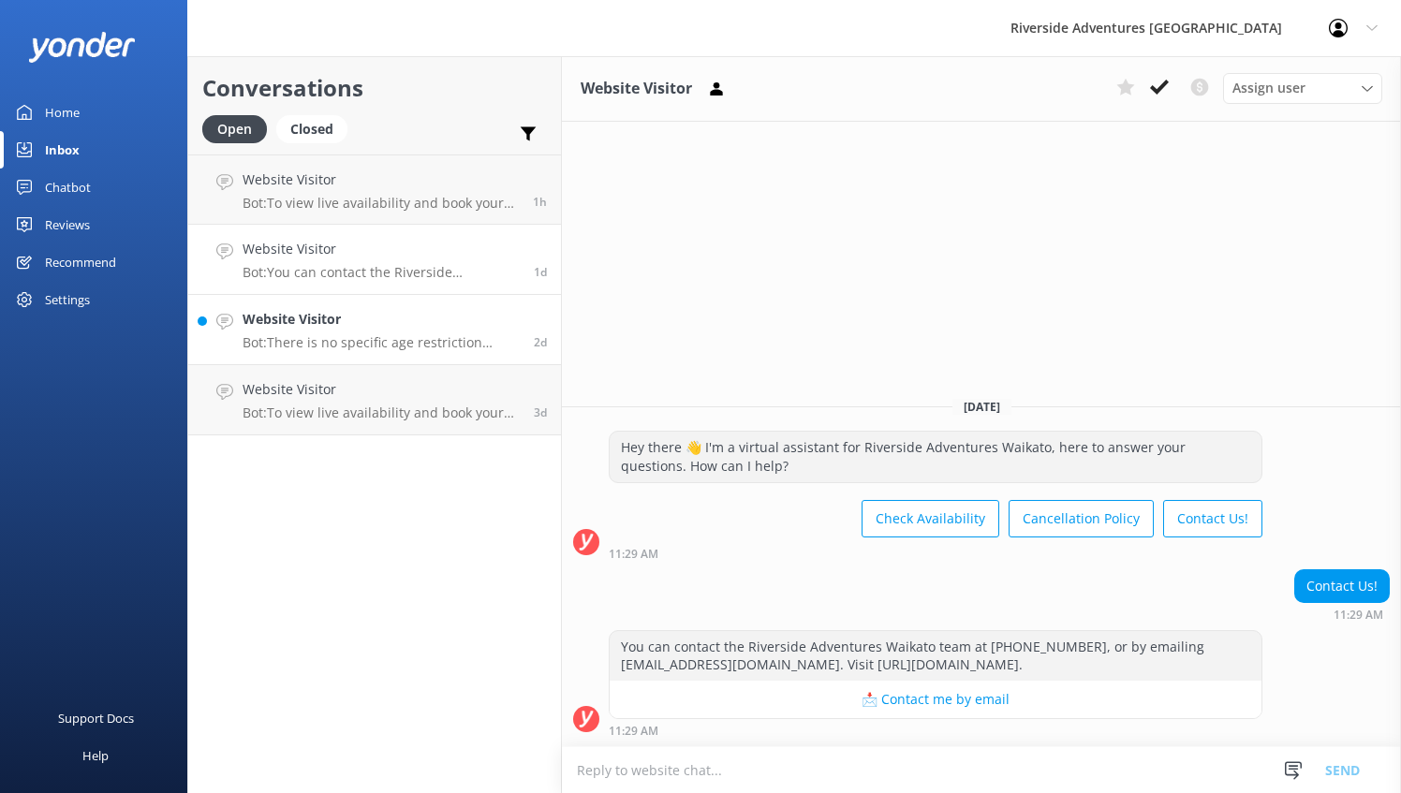
click at [298, 340] on p "Bot: There is no specific age restriction mentioned for the Double Hire Kayak. …" at bounding box center [381, 342] width 277 height 17
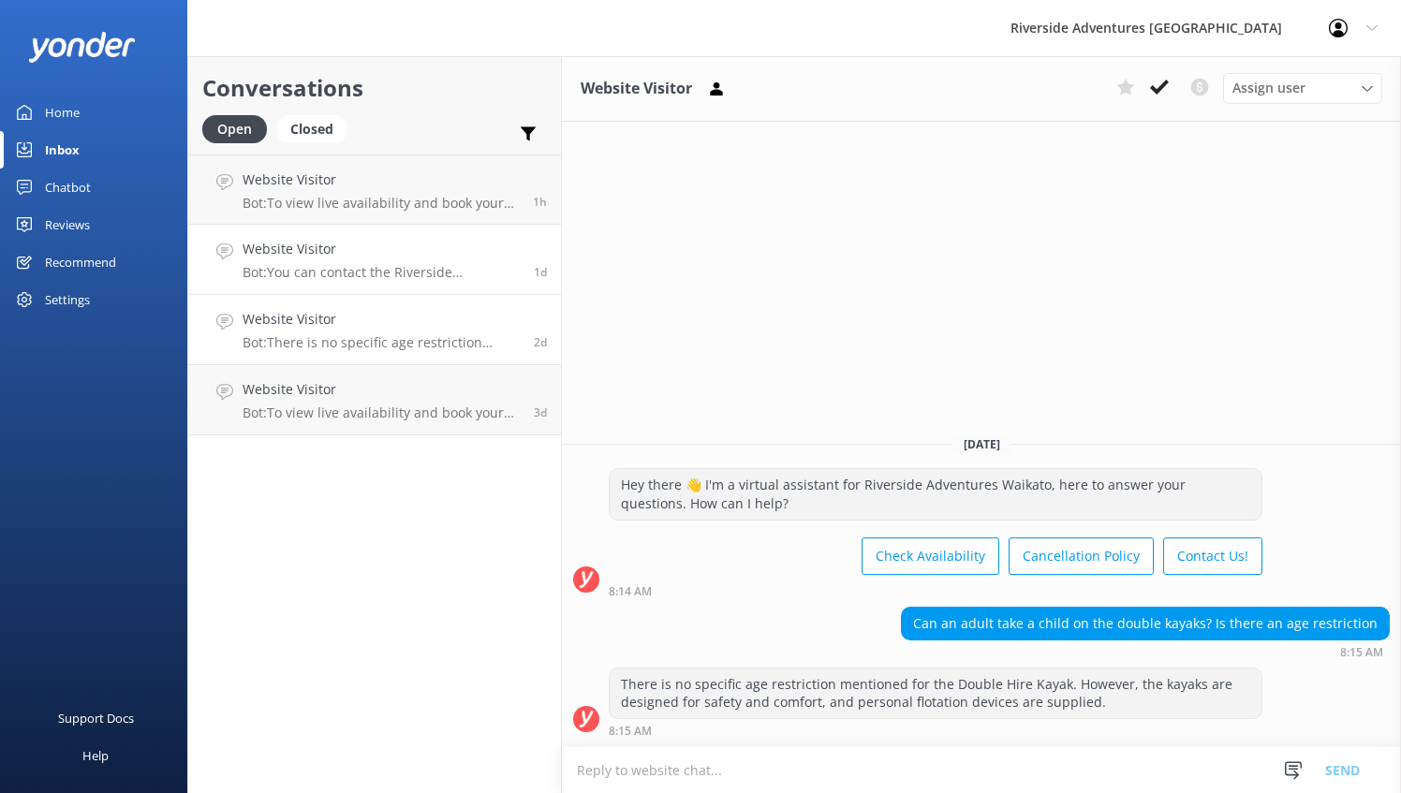
click at [341, 266] on p "Bot: You can contact the Riverside Adventures Waikato team at [PHONE_NUMBER], o…" at bounding box center [381, 272] width 277 height 17
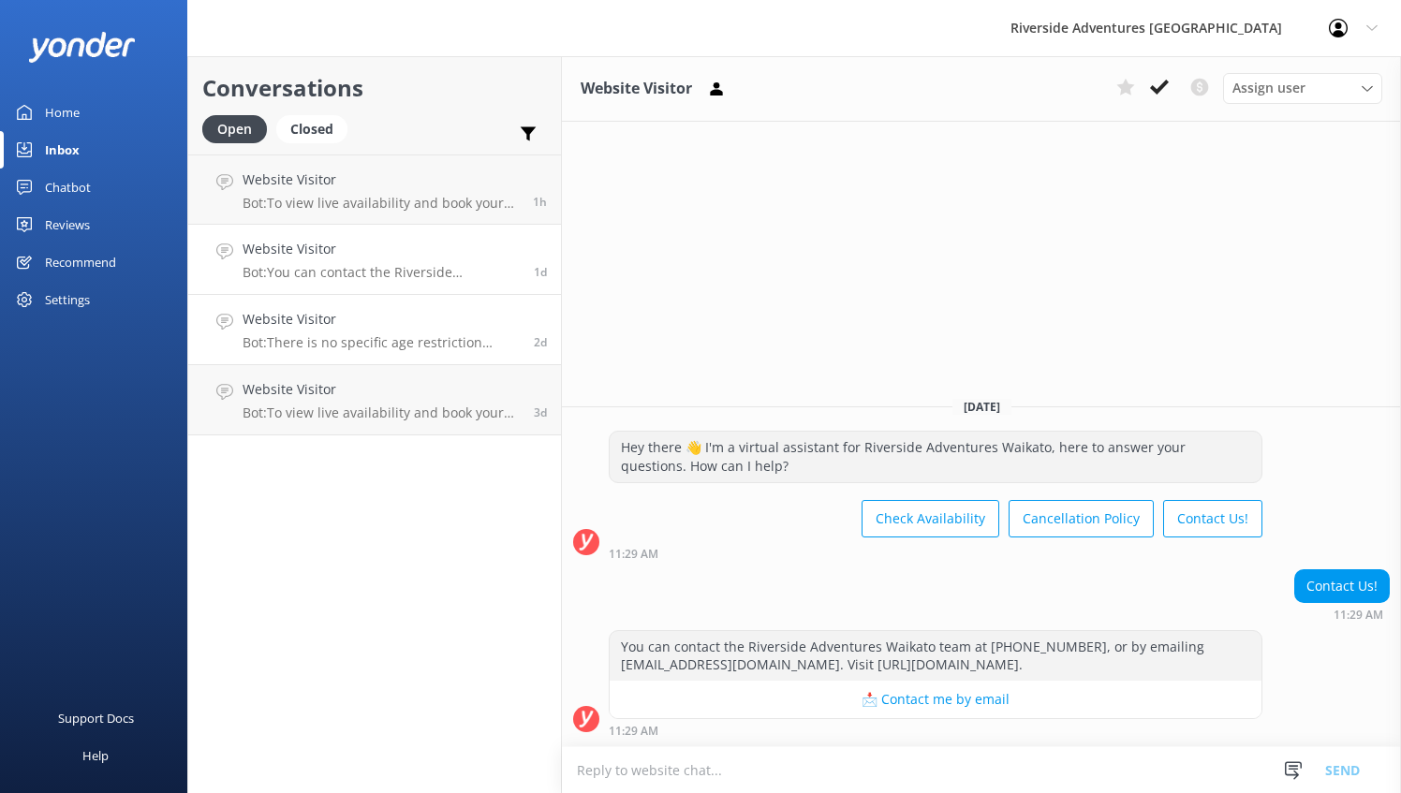
click at [343, 310] on h4 "Website Visitor" at bounding box center [381, 319] width 277 height 21
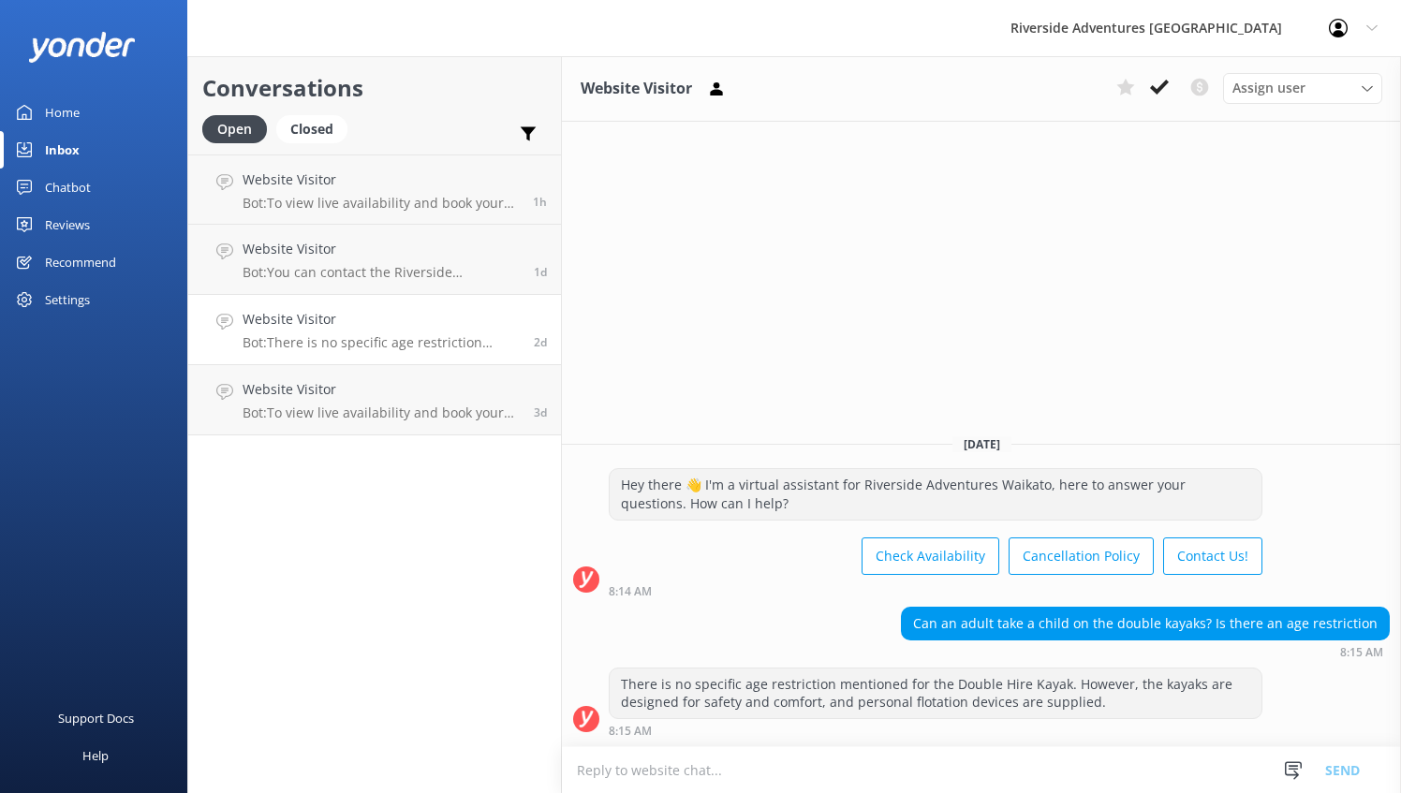
click at [67, 109] on div "Home" at bounding box center [62, 112] width 35 height 37
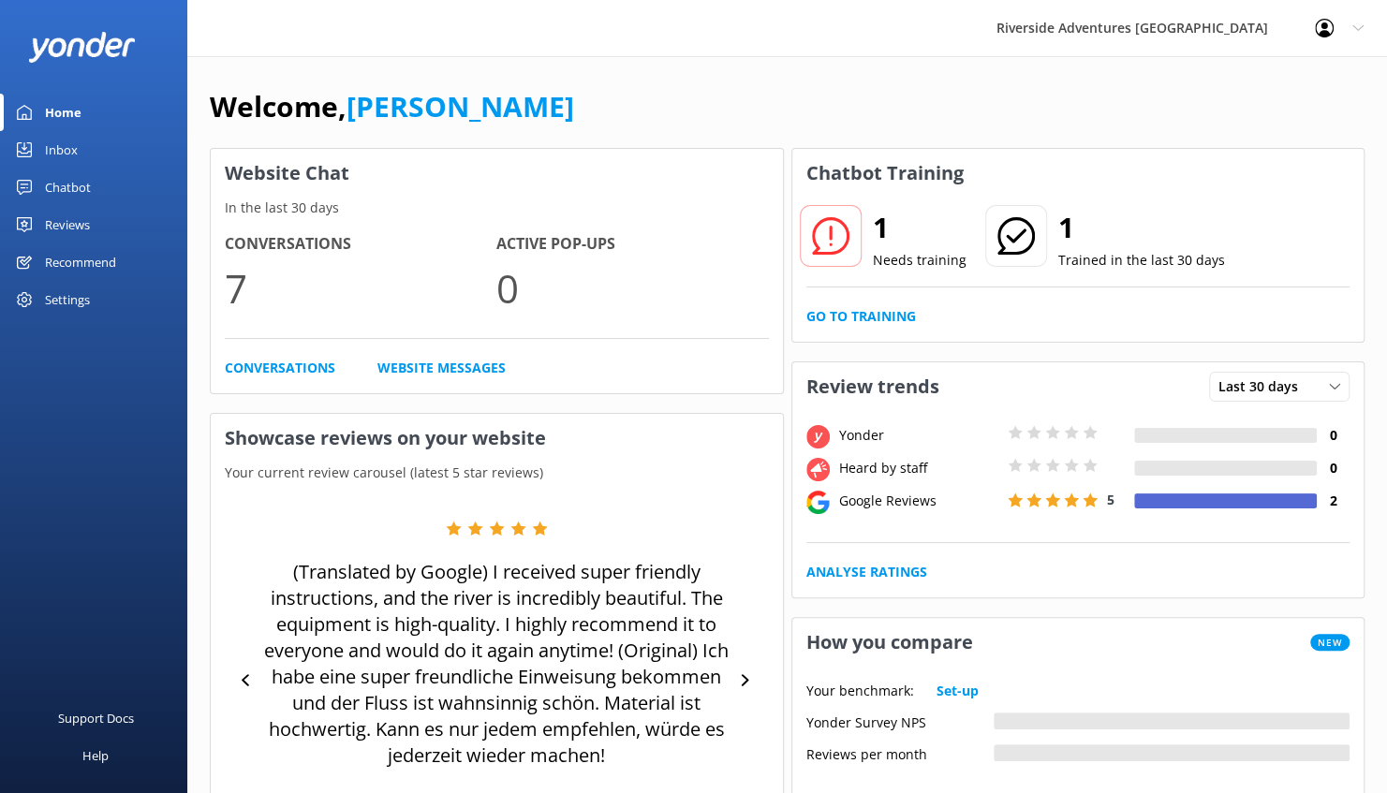
click at [69, 146] on div "Inbox" at bounding box center [61, 149] width 33 height 37
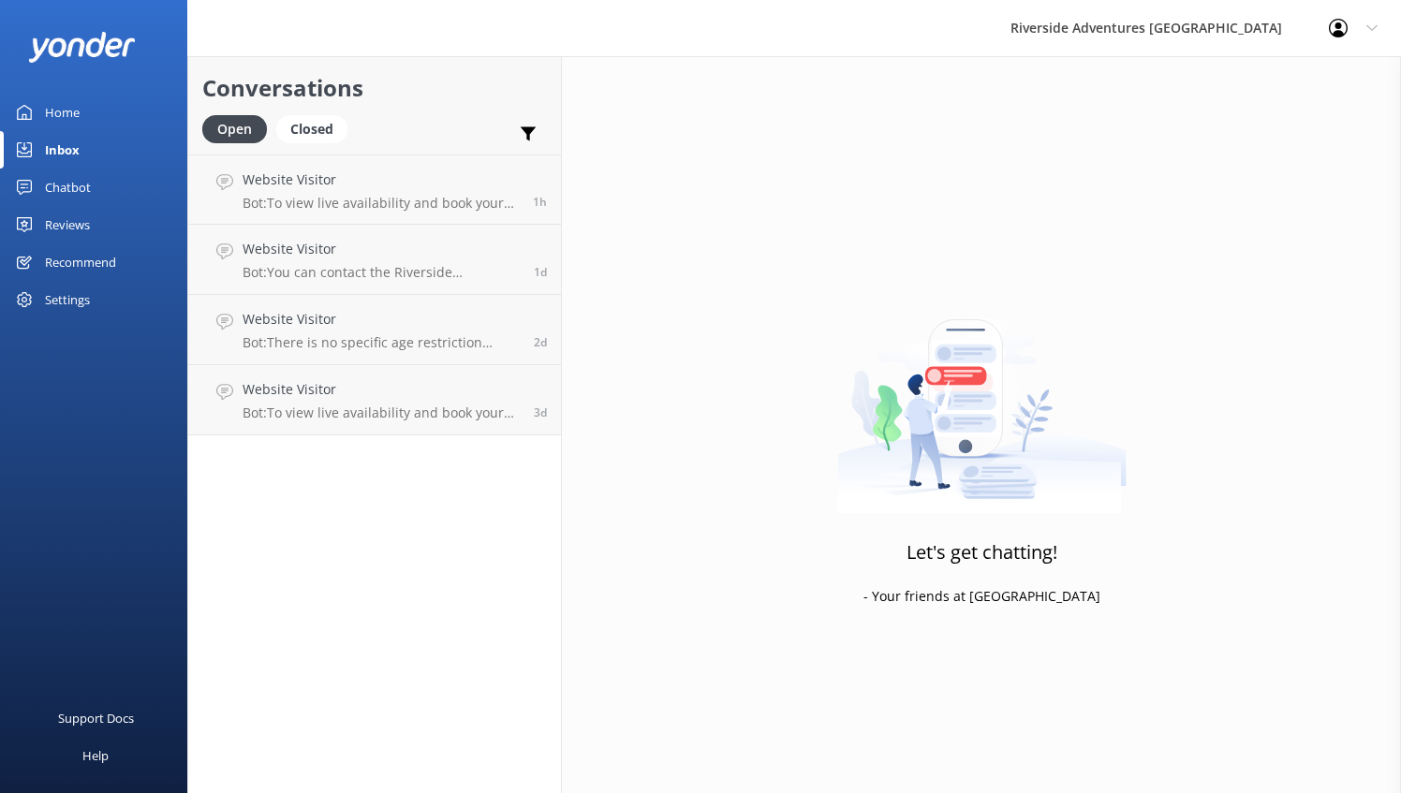
click at [75, 178] on div "Chatbot" at bounding box center [68, 187] width 46 height 37
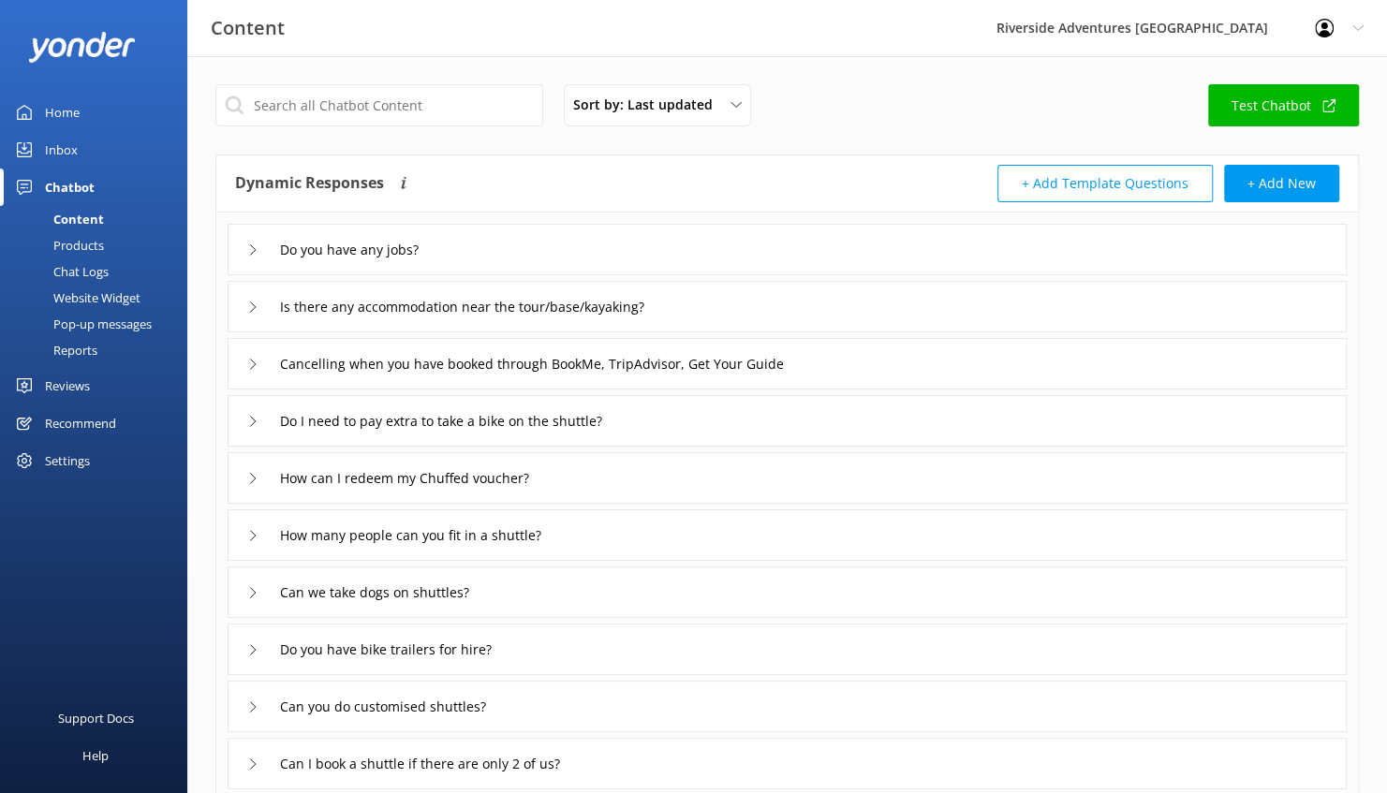
click at [78, 576] on div "Support Docs Help" at bounding box center [93, 645] width 187 height 295
click at [59, 149] on div "Inbox" at bounding box center [61, 149] width 33 height 37
